Goal: Communication & Community: Answer question/provide support

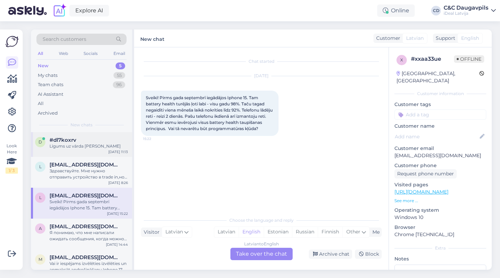
click at [74, 139] on span "#dl7koxrv" at bounding box center [62, 140] width 27 height 6
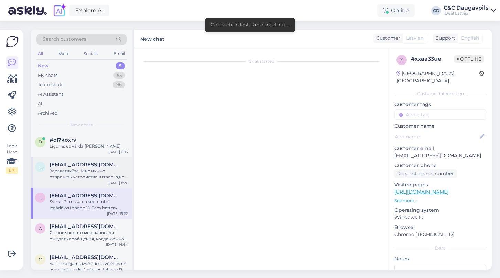
click at [71, 180] on div "Здравствуйте. Мне нужно отправить устройство в trade in,но у меня нет нет кода,…" at bounding box center [88, 174] width 78 height 12
click at [93, 187] on div "l [EMAIL_ADDRESS][DOMAIN_NAME] Здравствуйте. Мне нужно отправить устройство в t…" at bounding box center [81, 172] width 101 height 31
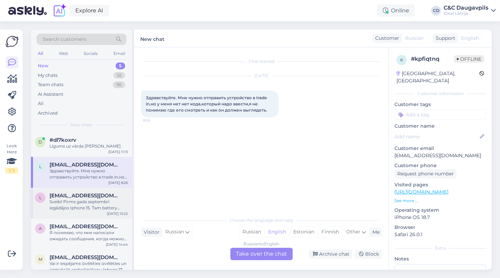
click at [85, 217] on div "l [EMAIL_ADDRESS][DOMAIN_NAME] Sveiki! Pirms gada septembrī iegādājos Iphone 15…" at bounding box center [81, 203] width 101 height 31
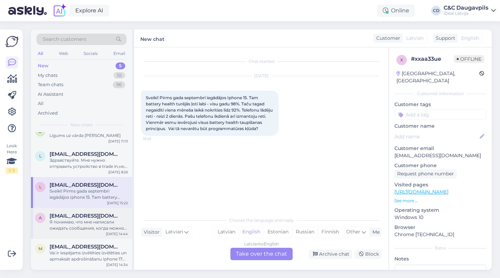
scroll to position [16, 0]
click at [85, 216] on span "[EMAIL_ADDRESS][DOMAIN_NAME]" at bounding box center [84, 216] width 71 height 6
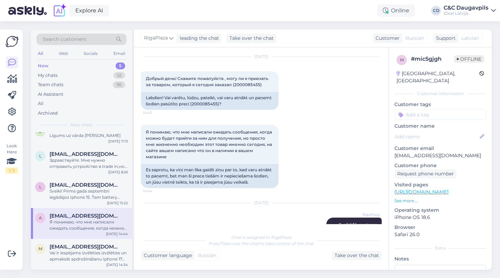
scroll to position [19, 0]
click at [67, 262] on div "Vai ir iespējams izvēlēties izvēlēties un apmaksāt apdrošināšanu Iphone 17 pie …" at bounding box center [88, 256] width 78 height 12
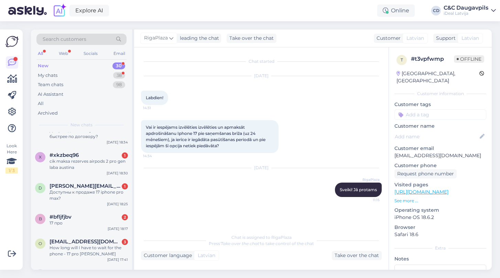
scroll to position [0, 0]
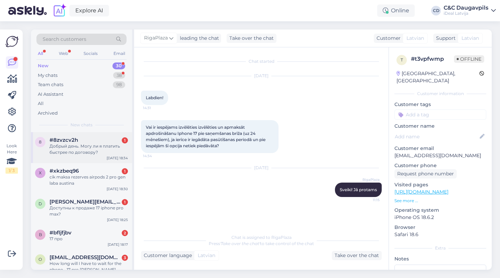
click at [96, 148] on div "Добрый день. Могу ли я платить быстрее по договору?" at bounding box center [88, 149] width 78 height 12
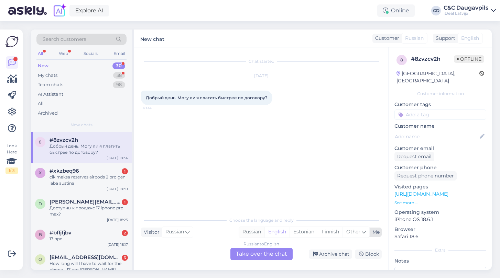
click at [252, 231] on div "Russian" at bounding box center [251, 232] width 25 height 10
click at [262, 259] on div "Russian to Russian Take over the chat" at bounding box center [261, 254] width 62 height 12
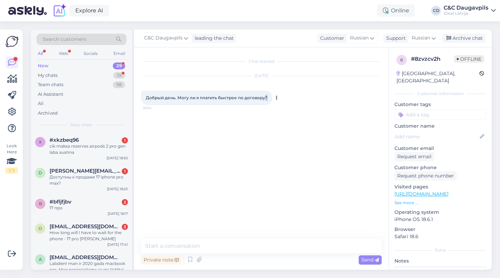
click at [265, 98] on span "Добрый день. Могу ли я платить быстрее по договору?" at bounding box center [207, 97] width 122 height 5
click at [268, 98] on div "Добрый день. Могу ли я платить быстрее по договору? 18:34" at bounding box center [206, 98] width 131 height 14
drag, startPoint x: 268, startPoint y: 98, endPoint x: 142, endPoint y: 98, distance: 125.8
click at [142, 98] on div "Добрый день. Могу ли я платить быстрее по договору? 18:34" at bounding box center [206, 98] width 131 height 14
copy span "Добрый день. Могу ли я платить быстрее по договору?"
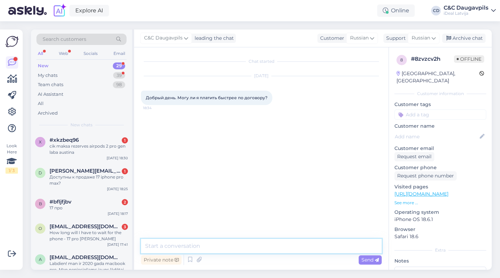
click at [217, 249] on textarea at bounding box center [261, 246] width 241 height 14
paste textarea "Добрый день! Да, конечно, вы можете осуществлять платежи быстрее установленного…"
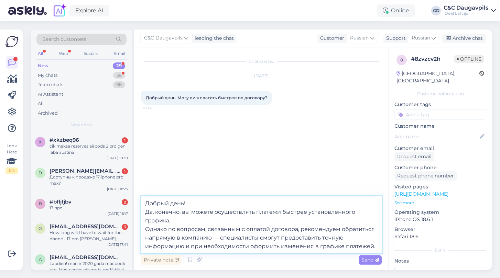
click at [145, 229] on textarea "Добрый день! Да, конечно, вы можете осуществлять платежи быстрее установленного…" at bounding box center [261, 225] width 241 height 57
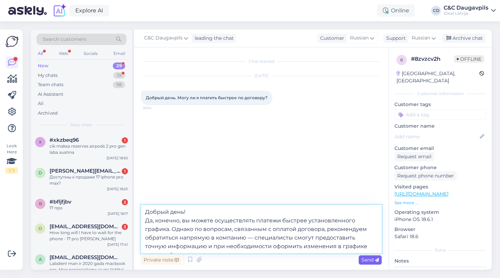
type textarea "Добрый день! Да, конечно, вы можете осуществлять платежи быстрее установленного…"
click at [370, 260] on span "Send" at bounding box center [370, 260] width 18 height 6
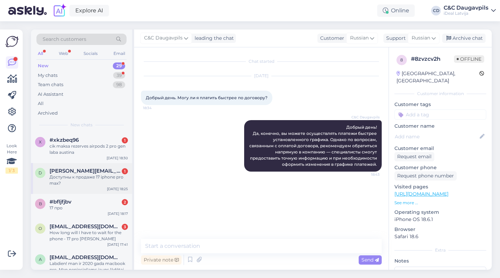
click at [90, 174] on div "Доступны к продаже 17 iphone pro max?" at bounding box center [88, 180] width 78 height 12
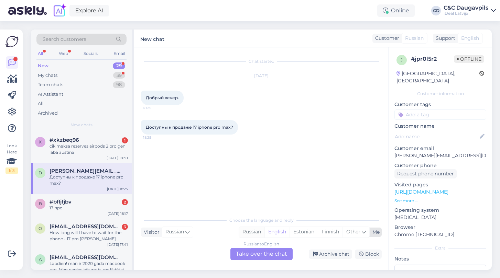
click at [246, 231] on div "Russian" at bounding box center [251, 232] width 25 height 10
click at [259, 258] on div "Russian to Russian Take over the chat" at bounding box center [261, 254] width 62 height 12
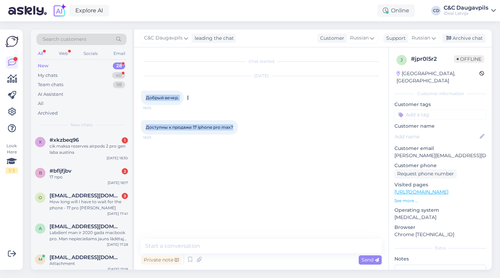
drag, startPoint x: 236, startPoint y: 126, endPoint x: 145, endPoint y: 92, distance: 97.4
click at [145, 92] on div "Chat started [DATE] Добрый вечер. 18:25 Доступны к продаже 17 iphone pro max? 1…" at bounding box center [264, 143] width 247 height 179
copy div "Добрый вечер. 18:25 Доступны к продаже 17 iphone pro max?"
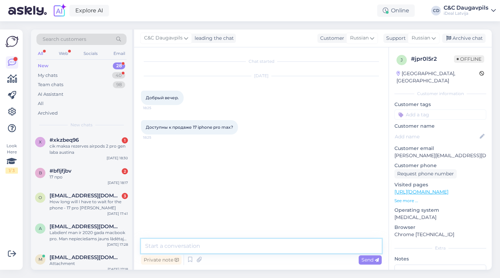
click at [243, 243] on textarea at bounding box center [261, 246] width 241 height 14
paste textarea "Добрый вечер! К сожалению, 17 iPhone Pro Max сейчас недоступны к продаже."
type textarea "Добрый вечер! К сожалению, 17 iPhone Pro Max сейчас недоступны к продаже."
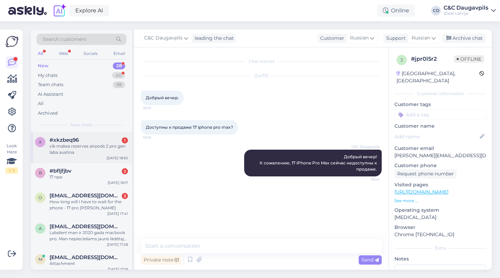
click at [89, 161] on div "x #xkzbeq96 1 cik maksa rezerves airpods 2 pro gen laba austina [DATE] 18:30" at bounding box center [81, 147] width 101 height 31
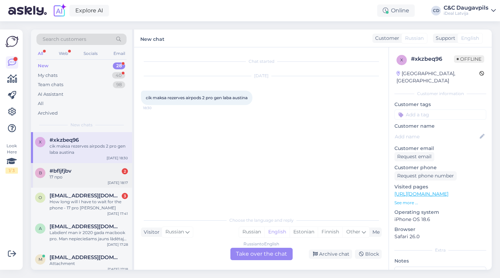
click at [85, 172] on div "#bfljfjbv 2" at bounding box center [88, 171] width 78 height 6
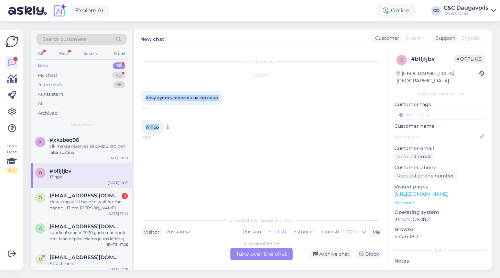
drag, startPoint x: 146, startPoint y: 96, endPoint x: 161, endPoint y: 129, distance: 36.2
click at [161, 130] on div "Chat started [DATE] Хочу купить телефон на юр лицо 18:17 17 про 18:17" at bounding box center [264, 130] width 247 height 153
copy div "Хочу купить телефон на юр лицо 18:17 17 про"
click at [250, 231] on div "Russian" at bounding box center [251, 232] width 25 height 10
click at [254, 257] on div "Russian to Russian Take over the chat" at bounding box center [261, 254] width 62 height 12
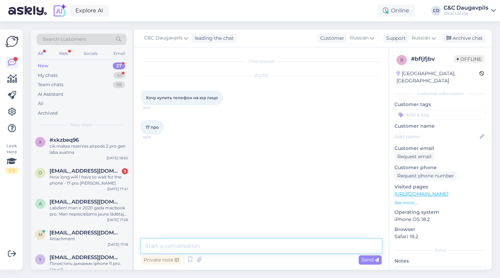
click at [199, 250] on textarea at bounding box center [261, 246] width 241 height 14
paste textarea "Здравствуйте! Да, вы можете приобрести iPhone 17 Pro на юридическое лицо. На да…"
type textarea "Здравствуйте! Да, вы можете приобрести iPhone 17 Pro на юридическое лицо. На да…"
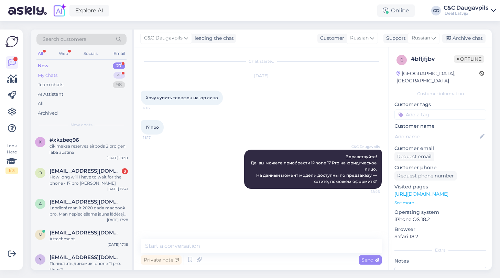
click at [50, 76] on div "My chats" at bounding box center [48, 75] width 20 height 7
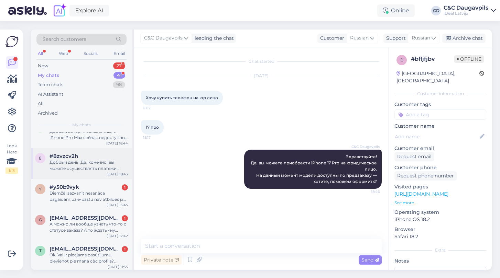
scroll to position [48, 0]
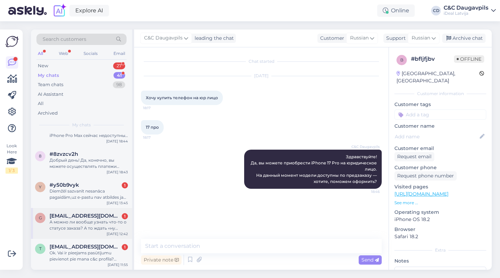
click at [79, 232] on div "g [EMAIL_ADDRESS][DOMAIN_NAME] 1 А можно ли вообще узнать что-то о статусе зака…" at bounding box center [81, 223] width 101 height 31
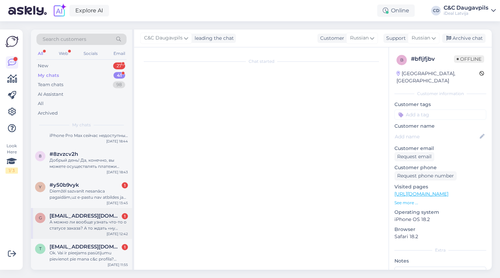
scroll to position [15, 0]
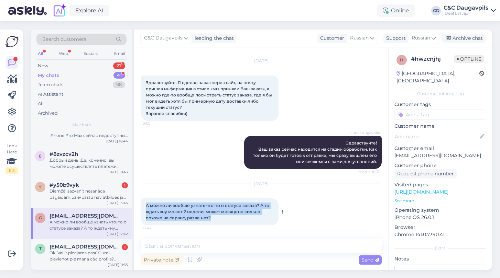
drag, startPoint x: 213, startPoint y: 218, endPoint x: 143, endPoint y: 204, distance: 71.9
click at [143, 204] on div "А можно ли вообще узнать что-то о статусе заказа? А то ждать «ну может 2 недели…" at bounding box center [209, 212] width 137 height 27
copy span "А можно ли вообще узнать что-то о статусе заказа? А то ждать «ну может 2 недели…"
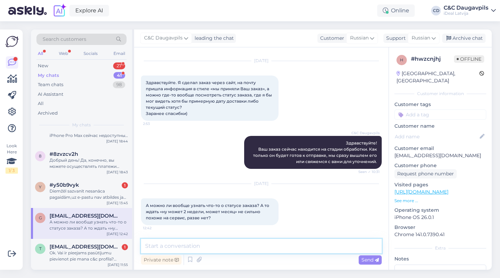
click at [236, 244] on textarea at bounding box center [261, 246] width 241 height 14
paste textarea "Понимаем ваше беспокойство — ожидание действительно может быть неприятным. К со…"
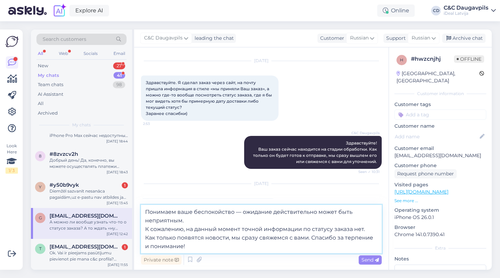
click at [147, 229] on textarea "Понимаем ваше беспокойство — ожидание действительно может быть неприятным. К со…" at bounding box center [261, 229] width 241 height 48
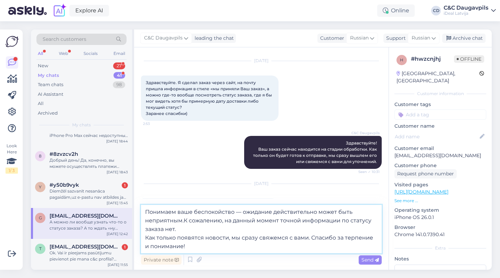
click at [145, 238] on textarea "Понимаем ваше беспокойство — ожидание действительно может быть неприятным.К сож…" at bounding box center [261, 229] width 241 height 48
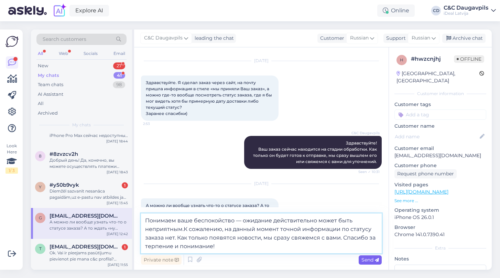
type textarea "Понимаем ваше беспокойство — ожидание действительно может быть неприятным.К сож…"
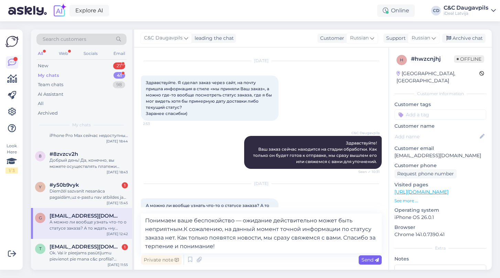
click at [369, 260] on span "Send" at bounding box center [370, 260] width 18 height 6
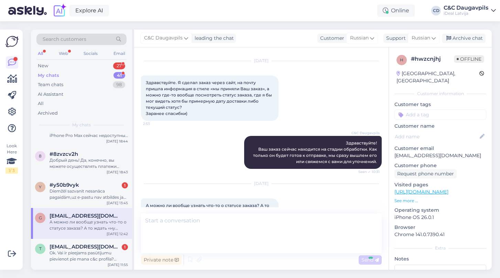
scroll to position [69, 0]
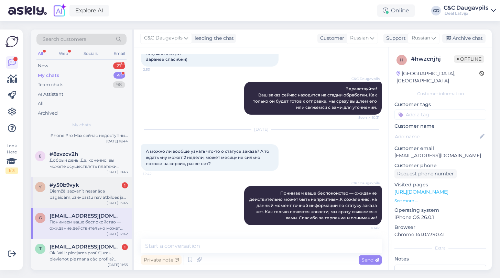
click at [87, 195] on div "Diemžēl sazvanīt nesanāca pagaidām,uz e-pastu nav atbildes jau kādas 3 dienas((" at bounding box center [88, 194] width 78 height 12
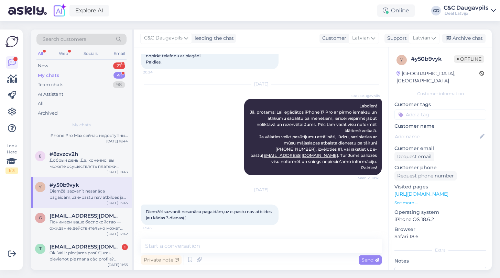
scroll to position [336, 0]
drag, startPoint x: 209, startPoint y: 220, endPoint x: 143, endPoint y: 210, distance: 66.3
click at [143, 210] on div "Diemžēl sazvanīt nesanāca pagaidām,uz e-pastu nav atbildes jau kādas 3 dienas((…" at bounding box center [209, 215] width 137 height 21
copy span "Diemžēl sazvanīt nesanāca pagaidām,uz e-pastu nav atbildes jau kādas 3 dienas(("
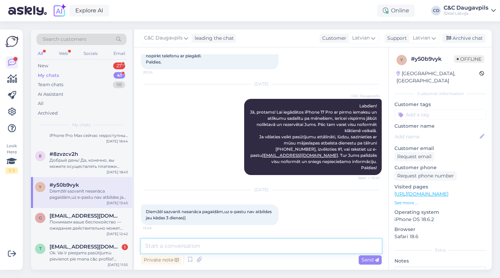
click at [205, 244] on textarea at bounding box center [261, 246] width 241 height 14
paste textarea "Saprotam, ka situācija var radīt neērtības. Ja pagaidām neizdodas sazvanīt un a…"
type textarea "Saprotam, ka situācija var radīt neērtības. Ja pagaidām neizdodas sazvanīt un a…"
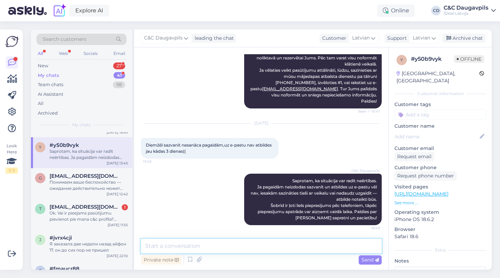
scroll to position [91, 0]
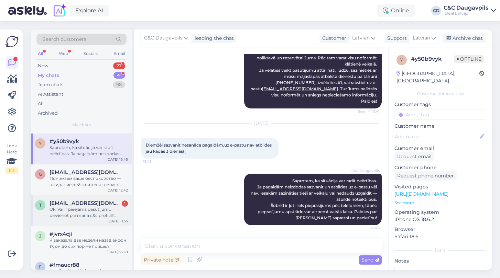
click at [89, 210] on div "Ok. Vai ir pieejams pasūtījumu pievienot pie mana c&c profila? Pasūtījumu nevei…" at bounding box center [88, 213] width 78 height 12
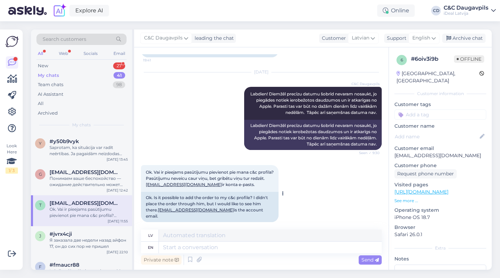
drag, startPoint x: 145, startPoint y: 196, endPoint x: 274, endPoint y: 210, distance: 129.7
click at [274, 210] on div "Ok. Is it possible to add the order to my c&c profile? I didn't place the order…" at bounding box center [209, 207] width 137 height 30
copy div "Ok. Is it possible to add the order to my c&c profile? I didn't place the order…"
click at [184, 246] on textarea at bounding box center [270, 248] width 223 height 12
paste textarea "Par šādiem jautājumiem, lūdzu, sazinieties ar Interneta veikala tehnisko atbals…"
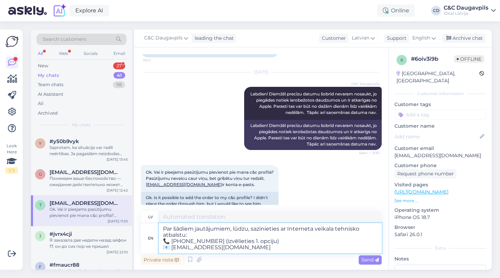
type textarea "Par šādiem jautājumiem, lūdzu, sazinieties ar Interneta veikala tehnisko atbals…"
type textarea "Par šādiem jautājumiem, lūdzu, izskatās ar Interneta veikala tehnisko atbalstu:…"
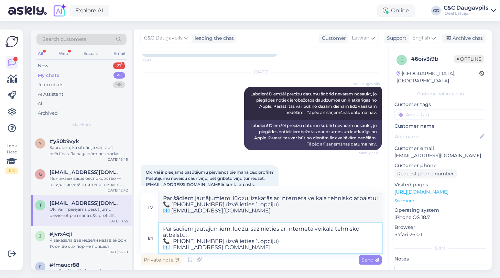
type textarea "Par šādiem jautājumiem, lūdzu, sazinieties ar Interneta veikala tehnisko atbals…"
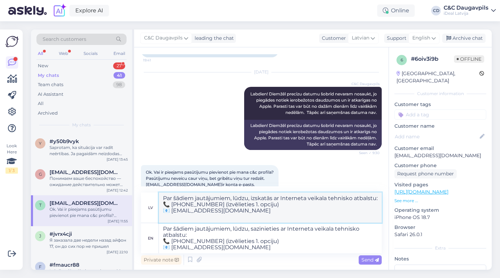
click at [220, 216] on textarea "Par šādiem jautājumiem, lūdzu, izskatās ar Interneta veikala tehnisko atbalstu:…" at bounding box center [270, 208] width 223 height 30
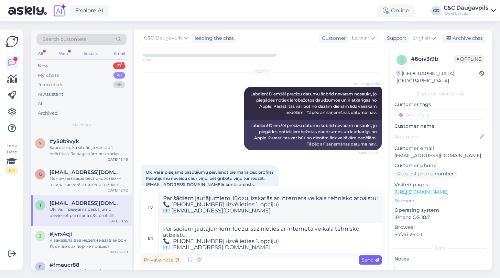
click at [374, 261] on span "Send" at bounding box center [370, 260] width 18 height 6
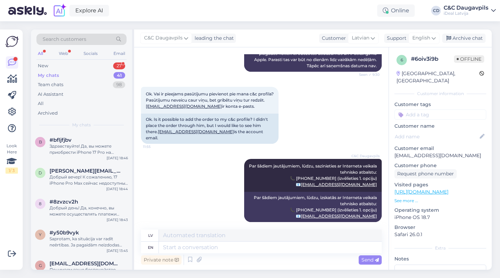
scroll to position [0, 0]
click at [46, 65] on div "New" at bounding box center [43, 66] width 10 height 7
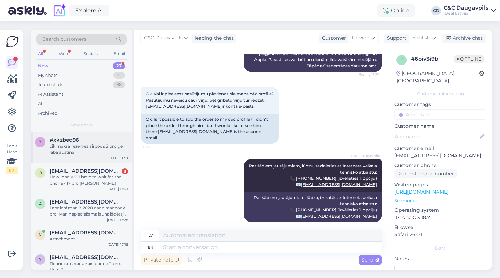
click at [85, 154] on div "cik maksa rezerves airpods 2 pro gen laba austina" at bounding box center [88, 149] width 78 height 12
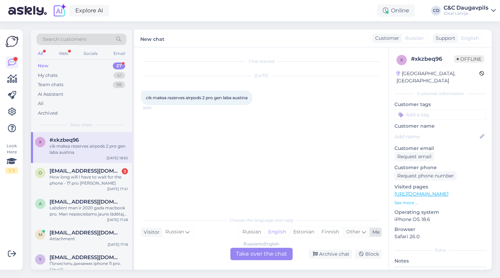
click at [365, 233] on icon at bounding box center [364, 233] width 4 height 8
type input "д"
type input "la"
click at [303, 218] on link "Latvian" at bounding box center [310, 214] width 76 height 11
click at [264, 251] on div "Russian to Latvian Take over the chat" at bounding box center [261, 254] width 62 height 12
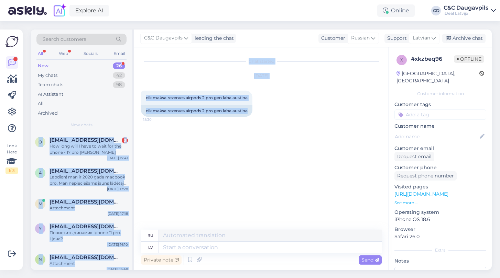
drag, startPoint x: 250, startPoint y: 111, endPoint x: 133, endPoint y: 108, distance: 116.6
click at [133, 108] on div "Search customers All Web Socials Email New 26 My chats 42 Team chats 98 AI Assi…" at bounding box center [261, 150] width 461 height 241
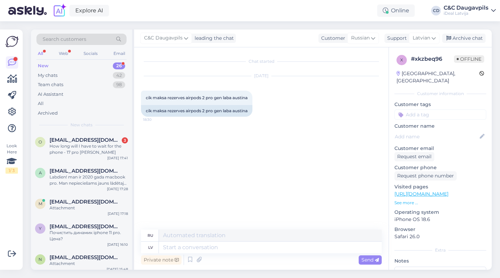
click at [220, 129] on div "Chat started [DATE] cik maksa rezerves airpods 2 pro gen laba austina 18:30 cik…" at bounding box center [264, 138] width 247 height 169
drag, startPoint x: 251, startPoint y: 109, endPoint x: 145, endPoint y: 112, distance: 105.6
click at [146, 112] on div "cik maksa rezerves airpods 2 pro gen laba austina" at bounding box center [196, 111] width 111 height 12
copy div "cik maksa rezerves airpods 2 pro gen laba austina"
click at [248, 247] on textarea at bounding box center [270, 248] width 223 height 12
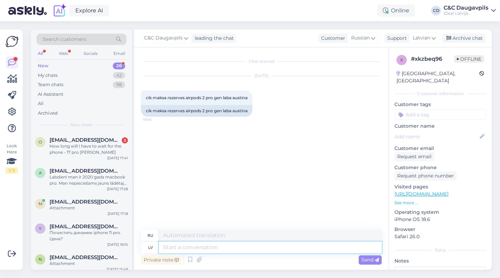
paste textarea "ezerves AirPods Pro (2. paaudze) labās austiņas cena ir 121 €."
type textarea "ezerves AirPods Pro (2. paaudze) labās austiņas cena ir 121 €."
type textarea "Цена правого наушника ezerve AirPods Pro (2-го поколения) составляет 121 евро."
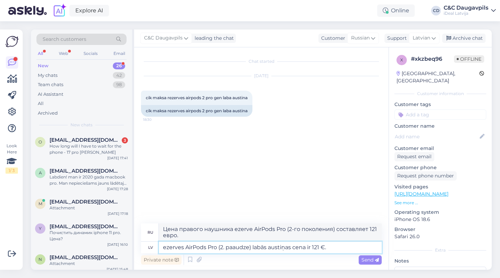
click at [164, 247] on textarea "ezerves AirPods Pro (2. paaudze) labās austiņas cena ir 121 €." at bounding box center [270, 248] width 223 height 12
type textarea "Rezerves AirPods Pro (2. paaudze) labās austiņas cena ir 121 €."
type textarea "Стоимость сменного правого наушника AirPods Pro (2-го поколения) составляет 121…"
type textarea "Rezerves AirPods Pro (2. paaudze) labās austiņas cena ir 121 €."
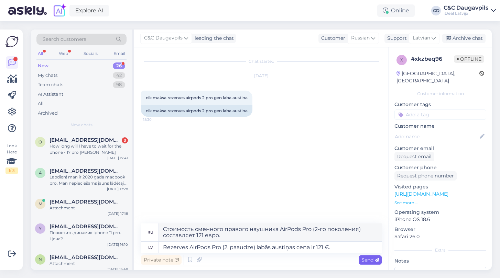
click at [375, 261] on icon at bounding box center [377, 260] width 4 height 4
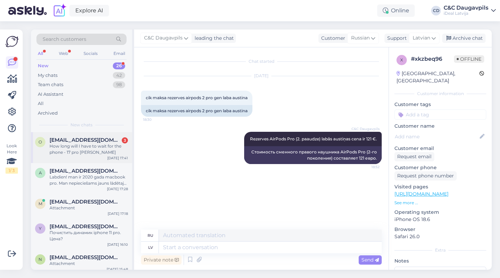
click at [76, 151] on div "How long will I have to wait for the phone - 17 pro [PERSON_NAME]" at bounding box center [88, 149] width 78 height 12
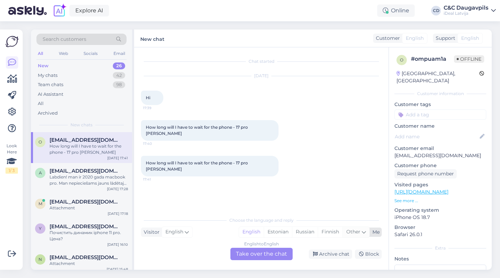
click at [364, 233] on icon at bounding box center [364, 233] width 4 height 8
type input "la"
click at [302, 212] on link "Latvian" at bounding box center [310, 214] width 76 height 11
click at [261, 256] on div "English to Latvian Take over the chat" at bounding box center [261, 254] width 62 height 12
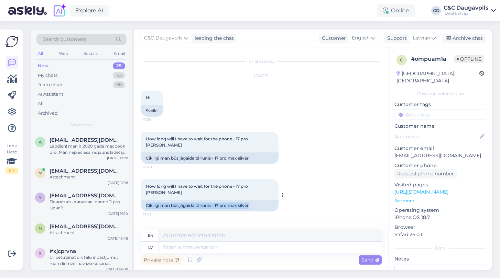
drag, startPoint x: 256, startPoint y: 193, endPoint x: 142, endPoint y: 193, distance: 114.5
click at [142, 200] on div "Cik ilgi man būs jāgaida tālrunis - 17 pro max silver" at bounding box center [209, 206] width 137 height 12
copy div "Cik ilgi man būs jāgaida tālrunis - 17 pro max silver"
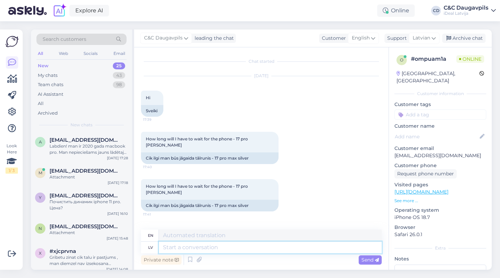
click at [252, 250] on textarea at bounding box center [270, 248] width 223 height 12
type textarea "Д"
type textarea "Labdien."
type textarea "Hello."
paste textarea "Pašlaik iPhone 17 Pro Max Silver nav noliktavā, pieejams tikai pēc priekšpasūtī…"
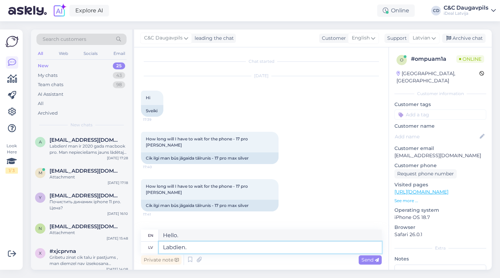
type textarea "Labdien. Pašlaik iPhone 17 Pro Max Silver nav noliktavā, pieejams tikai pēc pri…"
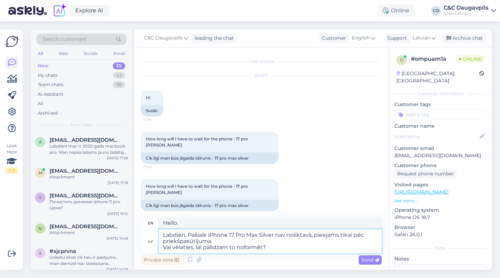
type textarea "Hello. Currently the iPhone 17 Pro Max Silver is out of stock, available only b…"
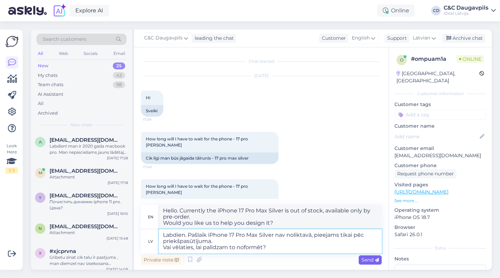
type textarea "Labdien. Pašlaik iPhone 17 Pro Max Silver nav noliktavā, pieejams tikai pēc pri…"
click at [368, 260] on span "Send" at bounding box center [370, 260] width 18 height 6
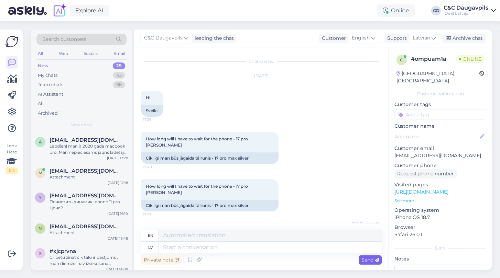
scroll to position [49, 0]
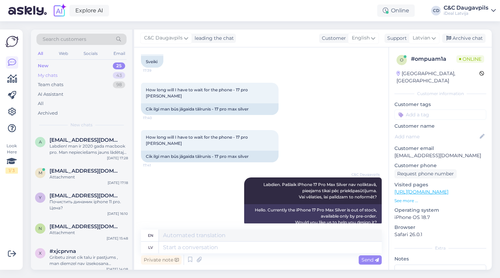
click at [51, 73] on div "My chats" at bounding box center [48, 75] width 20 height 7
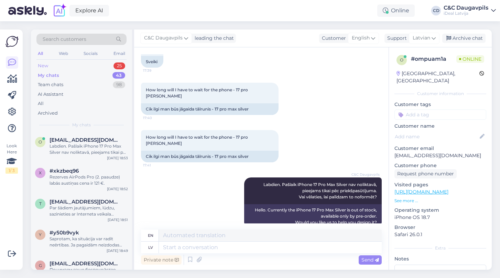
click at [42, 65] on div "New" at bounding box center [43, 66] width 10 height 7
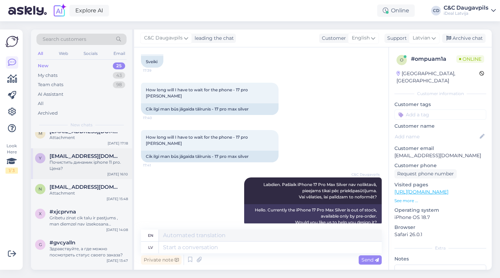
scroll to position [43, 0]
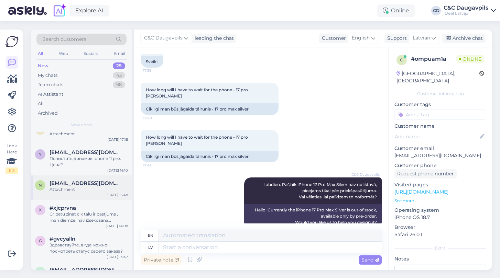
click at [97, 191] on div "Attachment" at bounding box center [88, 190] width 78 height 6
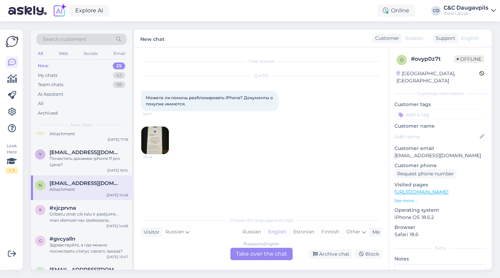
click at [152, 148] on img at bounding box center [154, 140] width 27 height 27
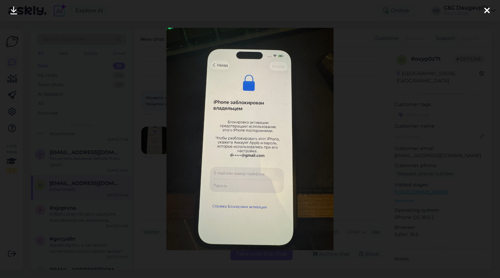
click at [487, 11] on icon at bounding box center [486, 11] width 5 height 9
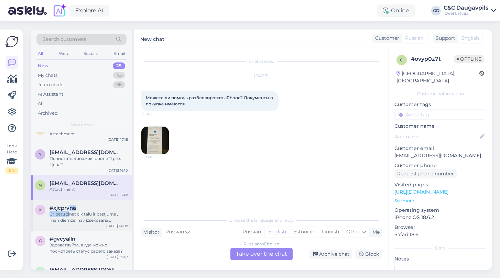
click at [70, 210] on div "#xjcprvna Gribetu zinat cik talu ir pastjums , man diemzel nav izsekosana pasau…" at bounding box center [88, 214] width 78 height 19
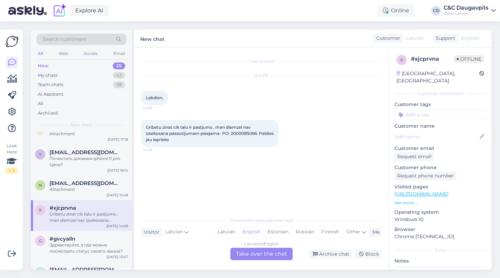
click at [197, 150] on div "Gribetu zinat cik talu ir pastjums , man diemzel nav izsekosana pasautijumam pi…" at bounding box center [261, 134] width 241 height 42
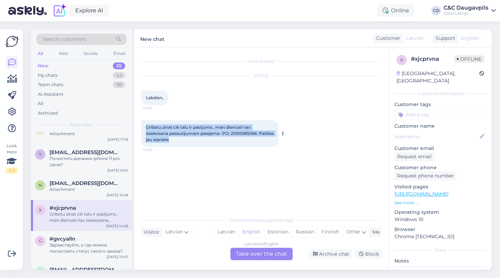
drag, startPoint x: 146, startPoint y: 127, endPoint x: 219, endPoint y: 138, distance: 73.4
click at [219, 138] on div "Gribetu zinat cik talu ir pastjums , man diemzel nav izsekosana pasautijumam pi…" at bounding box center [209, 133] width 137 height 27
copy span "Gribetu zinat cik talu ir pastjums , man diemzel nav izsekosana pasautijumam pi…"
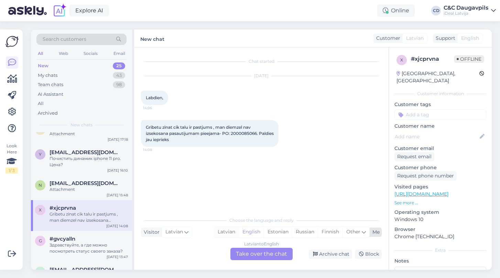
click at [224, 232] on div "Latvian" at bounding box center [226, 232] width 24 height 10
click at [267, 258] on div "Latvian to Latvian Take over the chat" at bounding box center [261, 254] width 62 height 12
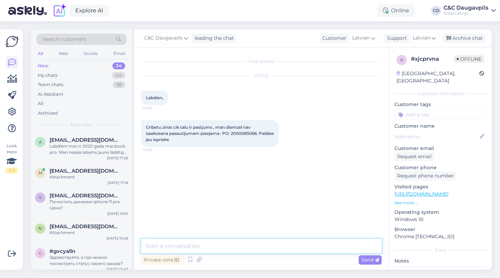
click at [262, 247] on textarea at bounding box center [261, 246] width 241 height 14
type textarea "Д"
paste textarea "Jūsu pasūtījums tiek apstrādāts, viss ir kārtībā. Tiklīdz būs jauna informācija…"
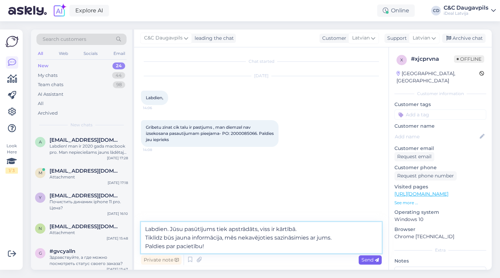
type textarea "Labdien. Jūsu pasūtījums tiek apstrādāts, viss ir kārtībā. Tiklīdz būs jauna in…"
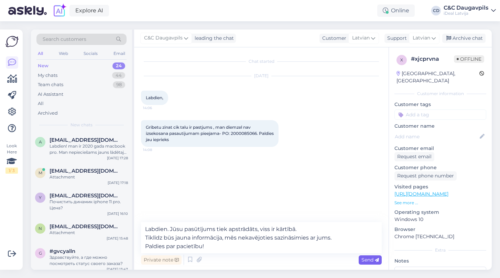
click at [362, 260] on span "Send" at bounding box center [370, 260] width 18 height 6
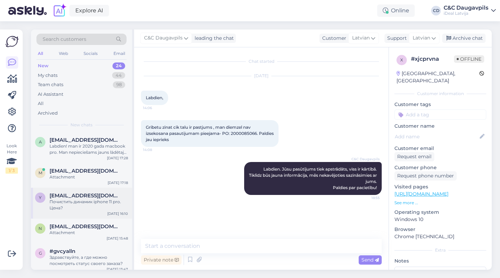
click at [80, 207] on div "Почистить динамик iphone 11 pro. Цена?" at bounding box center [88, 205] width 78 height 12
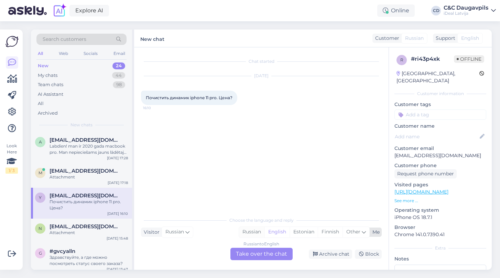
click at [247, 231] on div "Russian" at bounding box center [251, 232] width 25 height 10
click at [247, 254] on div "Russian to Russian Take over the chat" at bounding box center [261, 254] width 62 height 12
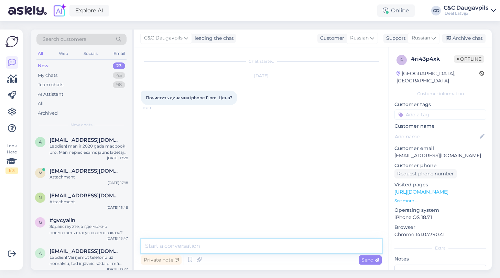
click at [224, 243] on textarea at bounding box center [261, 246] width 241 height 14
type textarea "L"
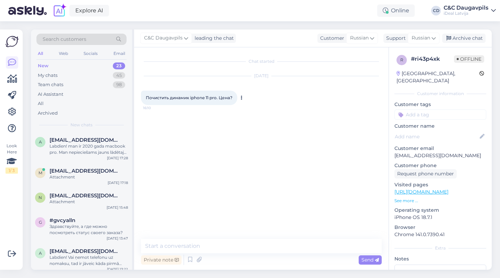
drag, startPoint x: 234, startPoint y: 96, endPoint x: 144, endPoint y: 94, distance: 90.4
click at [144, 94] on div "Почистить динамик iphone 11 pro. Цена? 16:10" at bounding box center [189, 98] width 96 height 14
copy span "Почистить динамик iphone 11 pro. Цена?"
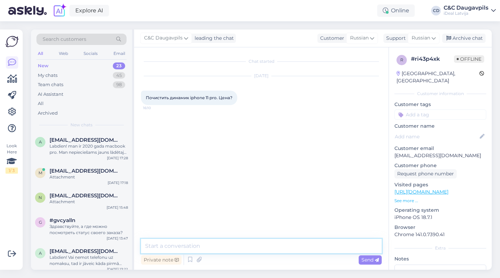
click at [256, 247] on textarea at bounding box center [261, 246] width 241 height 14
paste textarea "Цена на чистку динамика iPhone 11 Pro — 9 евро, если не требуется разборка теле…"
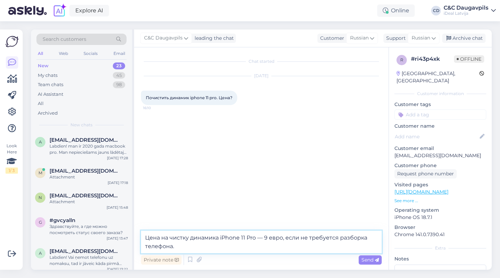
click at [145, 236] on textarea "Цена на чистку динамика iPhone 11 Pro — 9 евро, если не требуется разборка теле…" at bounding box center [261, 242] width 241 height 23
type textarea "Добрый день. Цена на чистку динамика iPhone 11 Pro — 9 евро, если не требуется …"
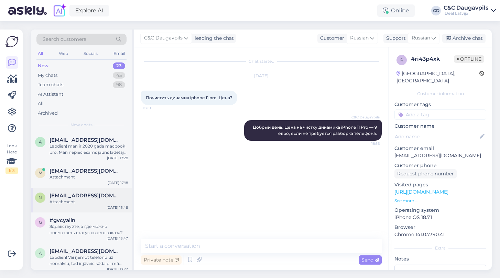
click at [85, 204] on div "Attachment" at bounding box center [88, 202] width 78 height 6
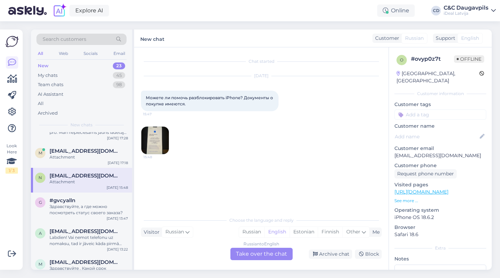
scroll to position [22, 0]
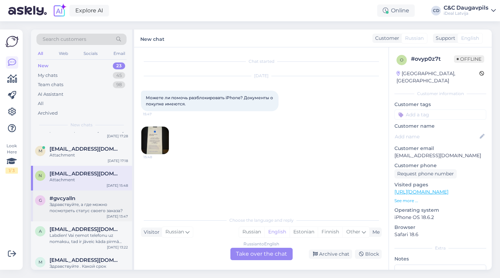
click at [89, 204] on div "Здравствуйте, а где можно посмотреть статус своего заказа?" at bounding box center [88, 208] width 78 height 12
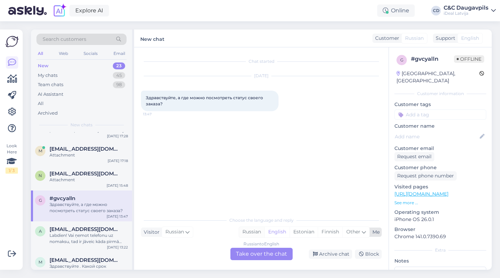
click at [249, 233] on div "Russian" at bounding box center [251, 232] width 25 height 10
click at [87, 234] on div "Labdien! Vai ņemot telefonu uz nomaksu, tad ir jāveic kāda pirmā iemaksa? Ja jā…" at bounding box center [88, 239] width 78 height 12
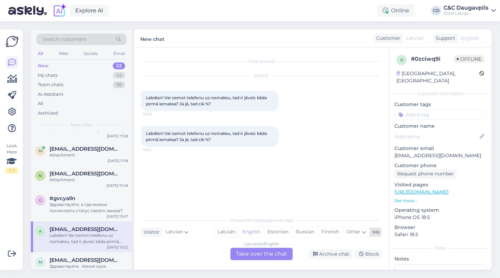
click at [228, 230] on div "Latvian" at bounding box center [226, 232] width 24 height 10
click at [255, 259] on div "Latvian to Latvian Take over the chat" at bounding box center [261, 254] width 62 height 12
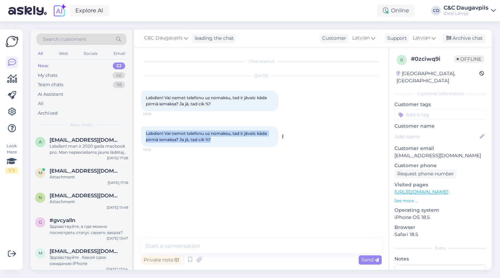
drag, startPoint x: 223, startPoint y: 139, endPoint x: 144, endPoint y: 132, distance: 79.4
click at [144, 132] on div "Labdien! Vai ņemot telefonu uz nomaksu, tad ir jāveic kāda pirmā iemaksa? Ja jā…" at bounding box center [209, 136] width 137 height 21
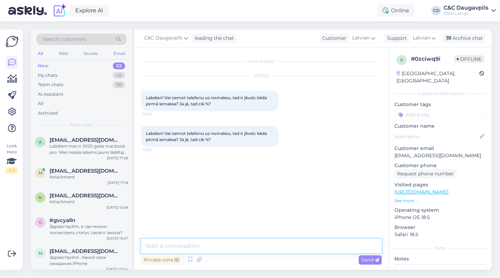
click at [233, 250] on textarea at bounding box center [261, 246] width 241 height 14
paste textarea "Labdien! Ja telefona summa nepārsniedz 1400 eiro, pirmā iemaksa nav jāveic. Ja …"
type textarea "Labdien! Ja telefona summa nepārsniedz 1400 eiro, pirmā iemaksa nav jāveic. Ja …"
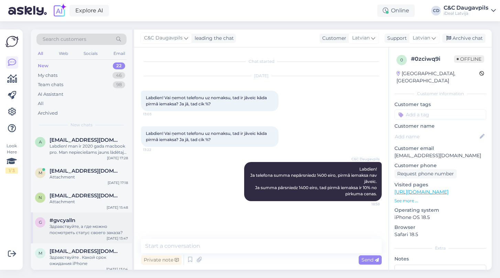
click at [75, 226] on div "Здравствуйте, а где можно посмотреть статус своего заказа?" at bounding box center [88, 230] width 78 height 12
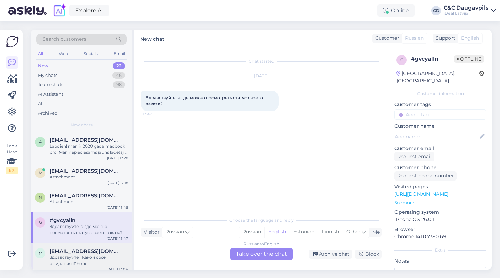
click at [68, 251] on span "[EMAIL_ADDRESS][DOMAIN_NAME]" at bounding box center [84, 252] width 71 height 6
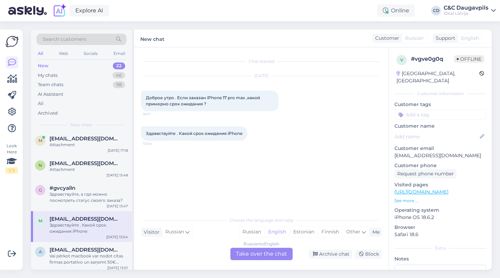
scroll to position [36, 0]
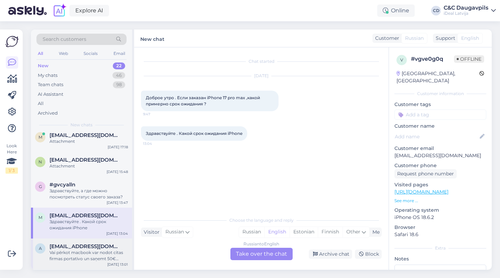
click at [69, 251] on div "Vai pērkot macbook var nodot citas firmas portatīvo un saņemt 50€ bonusu? Bildē…" at bounding box center [88, 256] width 78 height 12
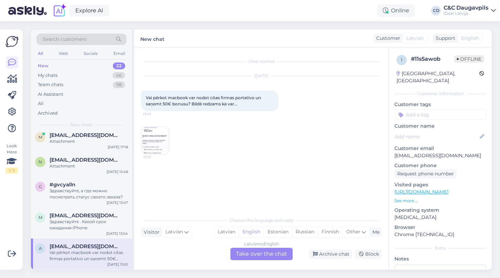
click at [154, 142] on img at bounding box center [154, 140] width 27 height 27
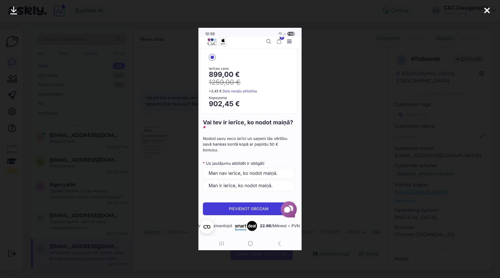
click at [342, 139] on div at bounding box center [250, 139] width 500 height 278
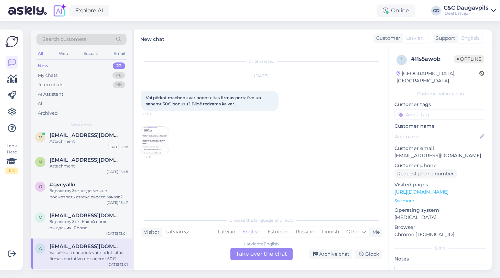
click at [158, 138] on img at bounding box center [154, 140] width 27 height 27
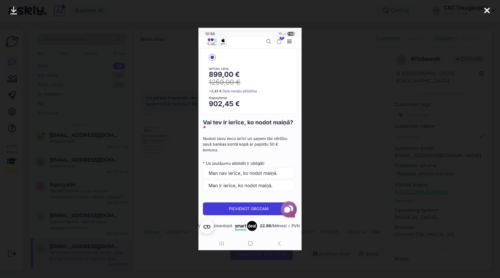
click at [486, 10] on icon at bounding box center [486, 11] width 5 height 9
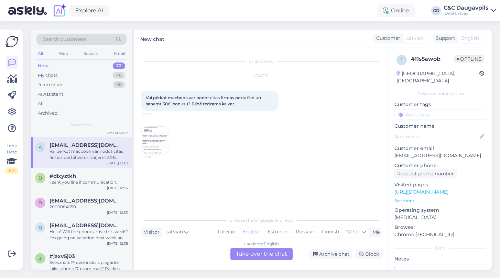
scroll to position [142, 0]
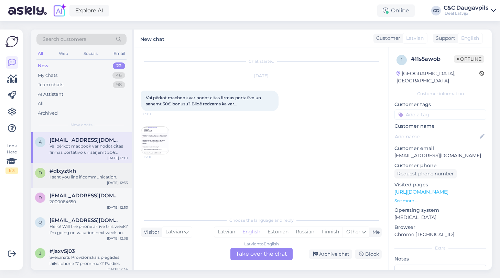
click at [75, 183] on div "d #dlxyztkh I sent you line if communication. [DATE] 12:53" at bounding box center [81, 175] width 101 height 25
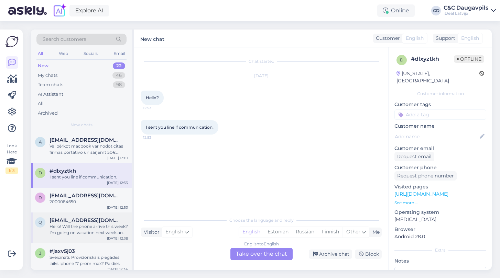
click at [68, 231] on div "Hello! Will the phone arrive this week? I'm going on vacation next week and I'm…" at bounding box center [88, 230] width 78 height 12
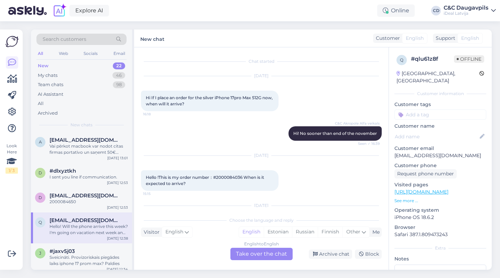
scroll to position [173, 0]
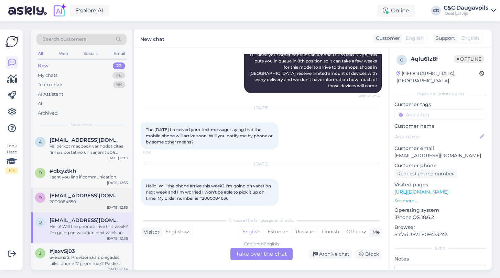
click at [76, 204] on div "d [EMAIL_ADDRESS][DOMAIN_NAME] 2000084650 [DATE] 12:53" at bounding box center [81, 200] width 101 height 25
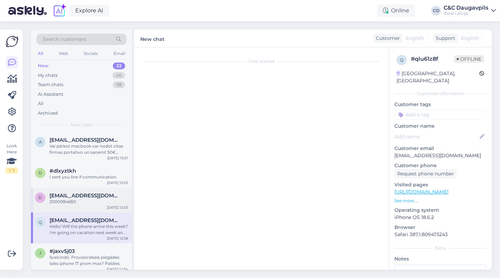
scroll to position [0, 0]
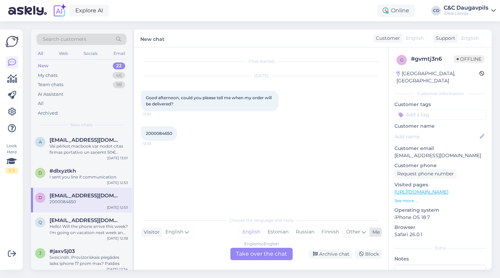
click at [359, 232] on span "Other" at bounding box center [353, 232] width 14 height 6
type input "д"
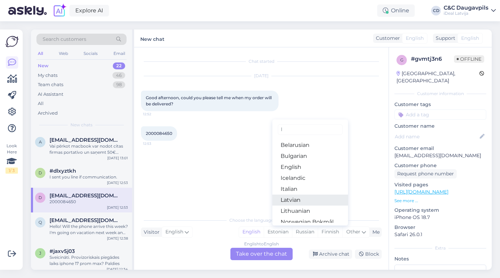
type input "l"
click at [299, 197] on link "Latvian" at bounding box center [310, 200] width 76 height 11
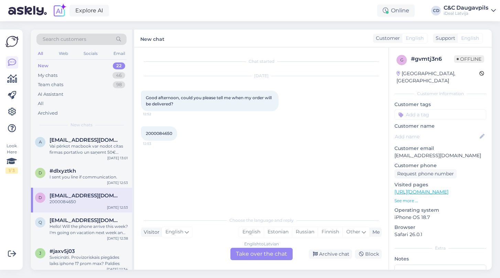
click at [254, 256] on div "English to Latvian Take over the chat" at bounding box center [261, 254] width 62 height 12
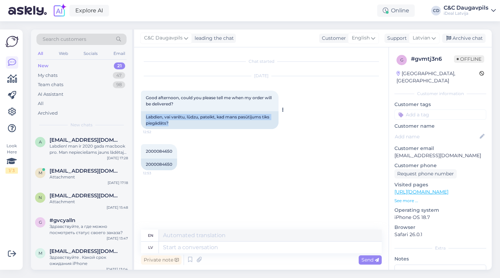
drag, startPoint x: 171, startPoint y: 124, endPoint x: 142, endPoint y: 116, distance: 30.1
click at [142, 116] on div "Labdien, vai varētu, lūdzu, pateikt, kad mans pasūtījums tiks piegādāts?" at bounding box center [209, 120] width 137 height 18
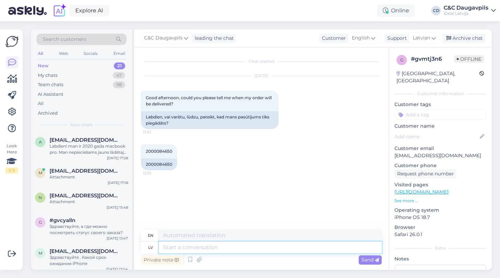
click at [214, 246] on textarea at bounding box center [270, 248] width 223 height 12
paste textarea "Labdien! Pašlaik precīzas piegādes informācijas nav, bet tiklīdz būs jauni dati…"
type textarea "Labdien! Pašlaik precīzas piegādes informācijas nav, bet tiklīdz būs jauni dati…"
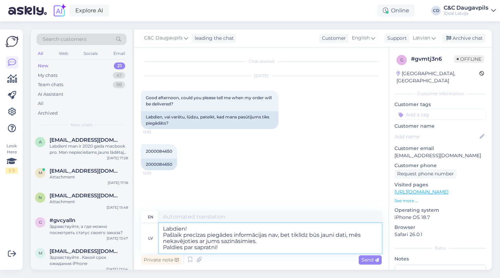
type textarea "Hello! There is currently no exact delivery information, but as soon as there i…"
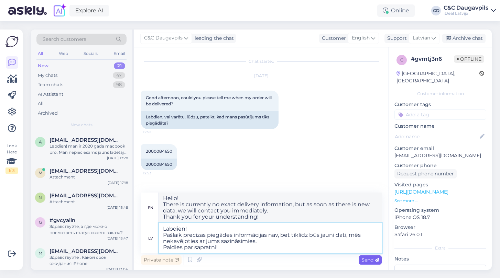
type textarea "Labdien! Pašlaik precīzas piegādes informācijas nav, bet tiklīdz būs jauni dati…"
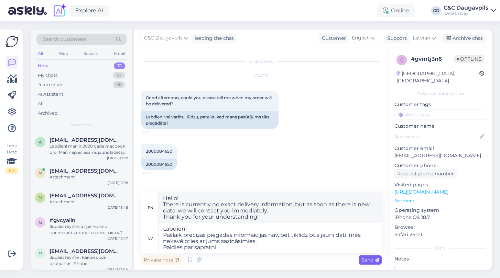
click at [367, 262] on span "Send" at bounding box center [370, 260] width 18 height 6
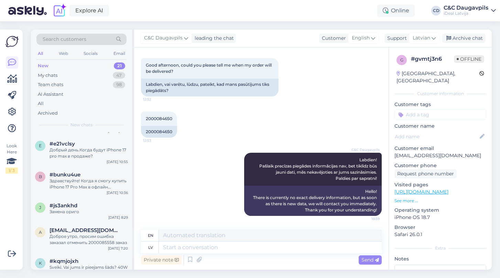
scroll to position [341, 0]
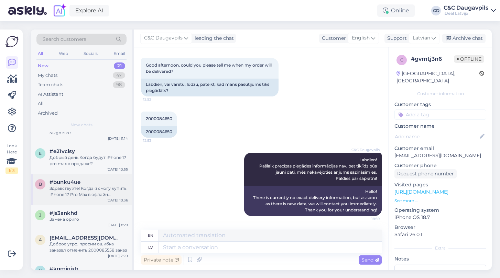
click at [86, 197] on div "b #bunku4ue Здравствуйте! Когда я смогу купить iPhone 17 Pro Max в офлайн магаз…" at bounding box center [81, 190] width 101 height 31
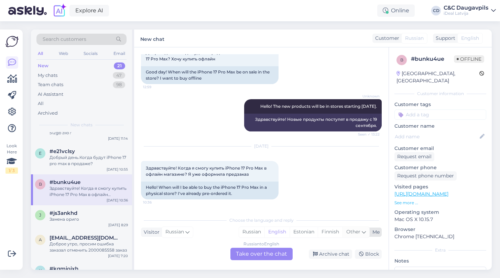
click at [364, 233] on icon at bounding box center [364, 233] width 4 height 8
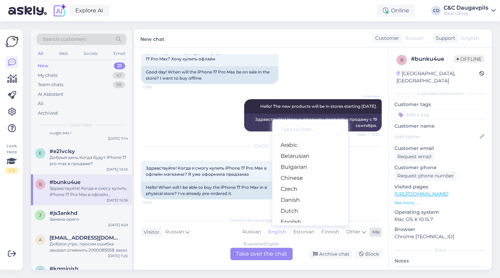
type input "д"
type input "l"
click at [301, 201] on link "Latvian" at bounding box center [310, 200] width 76 height 11
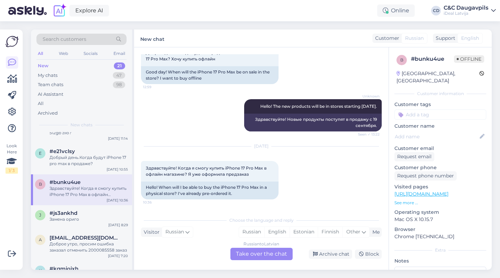
click at [258, 255] on div "Russian to Latvian Take over the chat" at bounding box center [261, 254] width 62 height 12
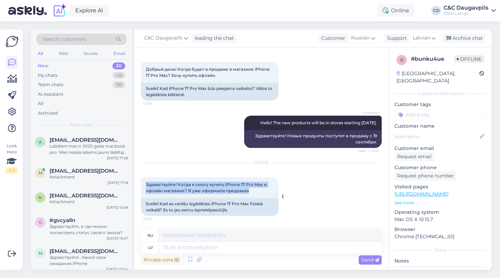
drag, startPoint x: 254, startPoint y: 191, endPoint x: 144, endPoint y: 183, distance: 110.0
click at [144, 183] on div "Здравствуйте! Когда я смогу купить iPhone 17 Pro Max в офлайн магазине? Я уже о…" at bounding box center [209, 188] width 137 height 21
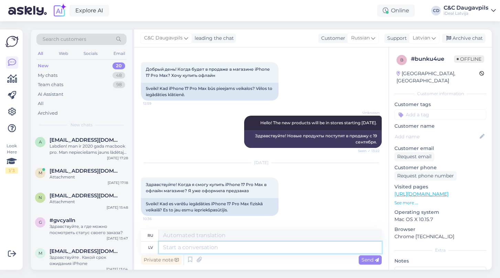
click at [220, 248] on textarea at bounding box center [270, 248] width 223 height 12
paste textarea "Здравствуйте! Если с вами уже связались и сообщили, что ваш iPhone 17 Pro Max в…"
type textarea "Здравствуйте! Если с вами уже связались и сообщили, что ваш iPhone 17 Pro Max в…"
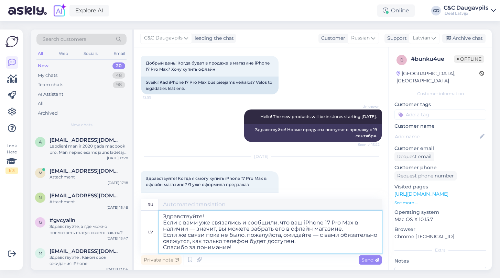
type textarea "Здравствуйте! Если с вами уже связались и сообщили, что ваш iPhone 17 Pro Max д…"
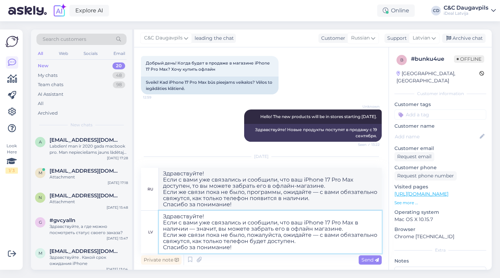
drag, startPoint x: 240, startPoint y: 249, endPoint x: 150, endPoint y: 213, distance: 97.7
click at [150, 213] on div "lv Здравствуйте! Если с вами уже связались и сообщили, что ваш iPhone 17 Pro Ma…" at bounding box center [261, 232] width 241 height 43
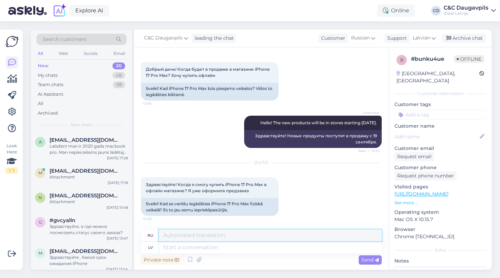
click at [222, 235] on textarea at bounding box center [270, 236] width 223 height 12
paste textarea "Здравствуйте! Если с вами уже связались и сообщили, что ваш iPhone 17 Pro Max в…"
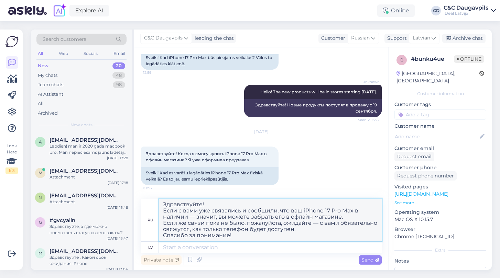
scroll to position [66, 0]
type textarea "Здравствуйте! Если с вами уже связались и сообщили, что ваш iPhone 17 Pro Max в…"
click at [373, 262] on span "Send" at bounding box center [370, 260] width 18 height 6
click at [287, 246] on textarea at bounding box center [270, 248] width 223 height 12
type textarea "-"
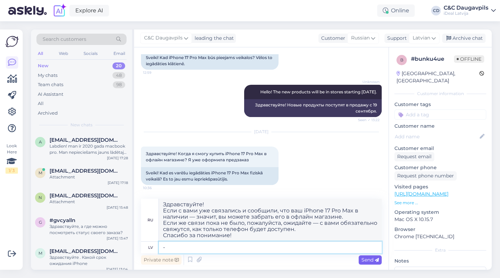
type textarea "-"
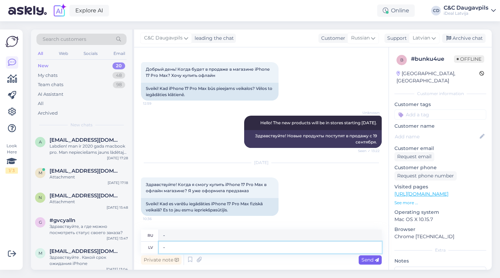
type textarea "-"
click at [365, 263] on span "Send" at bounding box center [370, 260] width 18 height 6
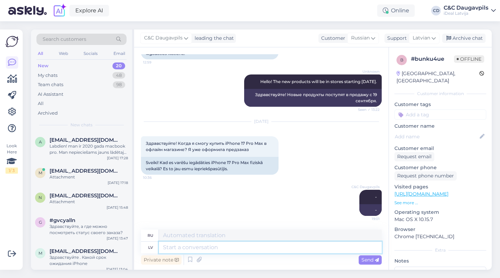
click at [267, 247] on textarea at bounding box center [270, 248] width 223 height 12
paste textarea "Здравствуйте! Если с вами уже связались и сообщили, что ваш iPhone 17 Pro Max в…"
type textarea "Здравствуйте! Если с вами уже связались и сообщили, что ваш iPhone 17 Pro Max в…"
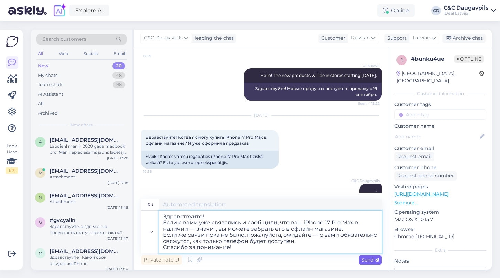
type textarea "Здравствуйте! Если с вами уже связались и сообщили, что ваш iPhone 17 Pro Max д…"
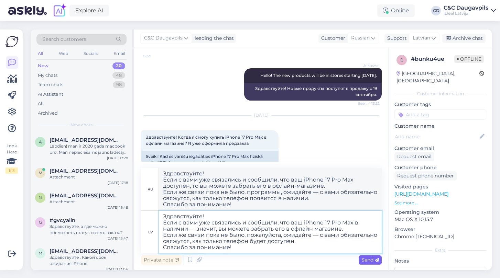
type textarea "Здравствуйте! Если с вами уже связались и сообщили, что ваш iPhone 17 Pro Max в…"
click at [370, 261] on span "Send" at bounding box center [370, 260] width 18 height 6
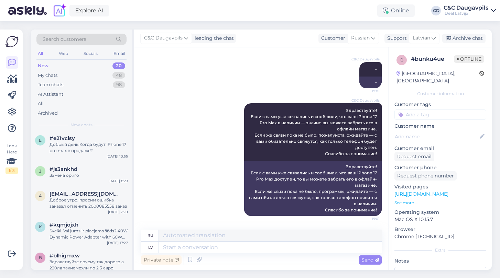
scroll to position [316, 0]
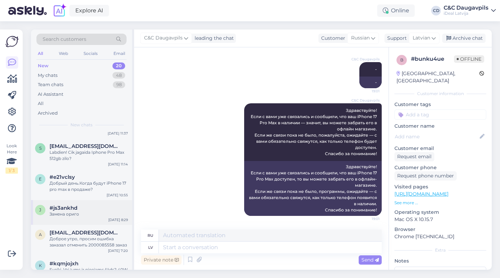
click at [80, 222] on div "j #js3ankhd Замена ориго [DATE] 8:29" at bounding box center [81, 212] width 101 height 25
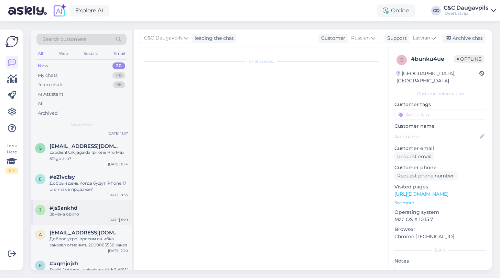
scroll to position [0, 0]
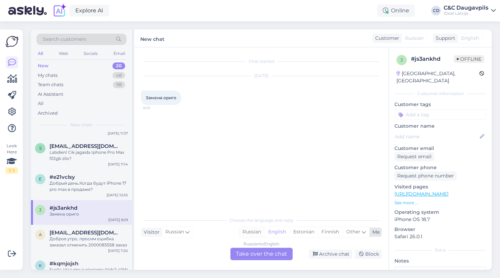
click at [258, 231] on div "Russian" at bounding box center [251, 232] width 25 height 10
click at [256, 250] on div "Russian to Russian Take over the chat" at bounding box center [261, 254] width 62 height 12
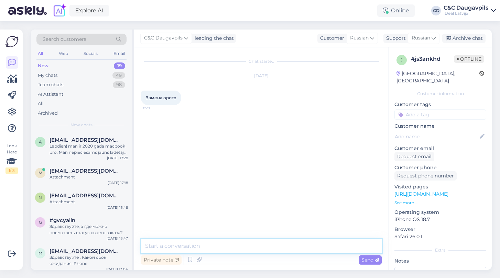
click at [247, 247] on textarea at bounding box center [261, 246] width 241 height 14
type textarea "Добрый день - у Вас вопрос?"
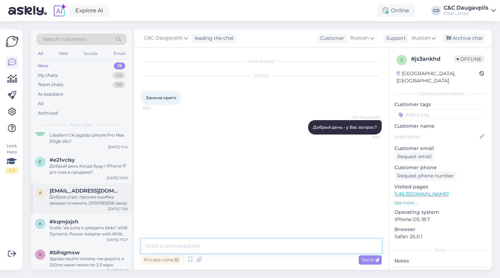
scroll to position [334, 0]
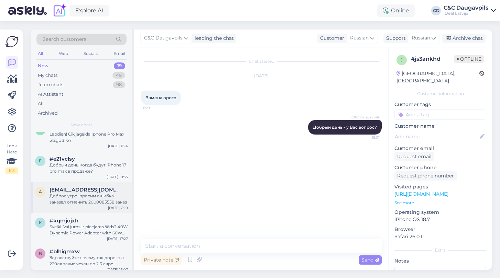
click at [80, 207] on div "a [EMAIL_ADDRESS][DOMAIN_NAME] Доброе утро, просим ошибка заказал отменить 2000…" at bounding box center [81, 197] width 101 height 31
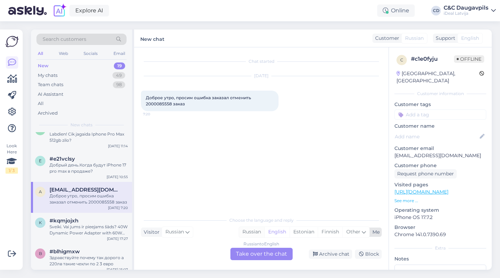
click at [251, 232] on div "Russian" at bounding box center [251, 232] width 25 height 10
click at [255, 259] on div "Russian to Russian Take over the chat" at bounding box center [261, 254] width 62 height 12
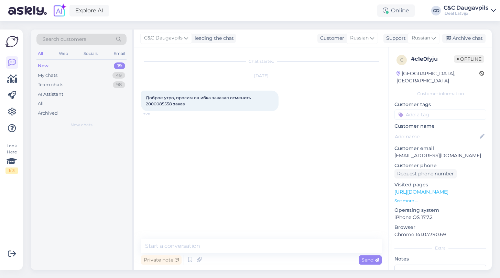
scroll to position [0, 0]
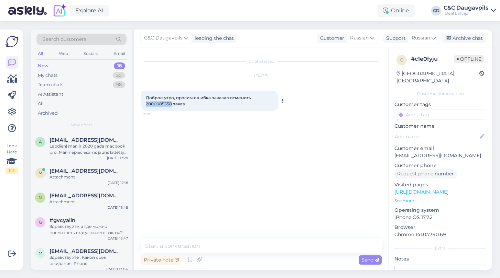
drag, startPoint x: 172, startPoint y: 104, endPoint x: 144, endPoint y: 104, distance: 28.2
click at [144, 104] on div "Доброе утро, просим ошибка заказал отменить 2000085558 заказ 7:20" at bounding box center [209, 101] width 137 height 21
click at [160, 104] on span "Доброе утро, просим ошибка заказал отменить 2000085558 заказ" at bounding box center [199, 100] width 106 height 11
click at [161, 106] on span "Доброе утро, просим ошибка заказал отменить 2000085558 заказ" at bounding box center [199, 100] width 106 height 11
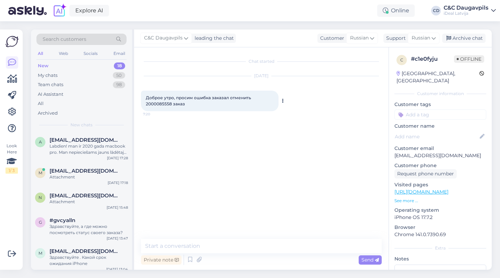
click at [161, 105] on span "Доброе утро, просим ошибка заказал отменить 2000085558 заказ" at bounding box center [199, 100] width 106 height 11
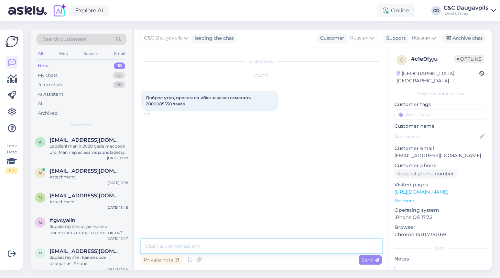
click at [218, 244] on textarea at bounding box center [261, 246] width 241 height 14
type textarea "L"
type textarea "Добрый, отменили"
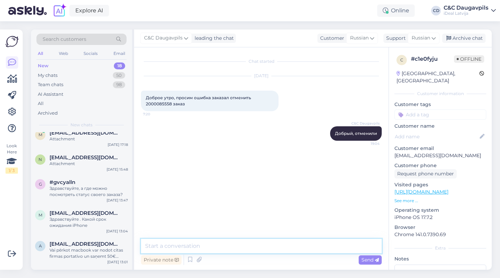
scroll to position [41, 0]
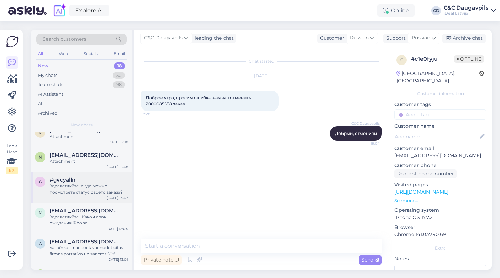
click at [93, 187] on div "Здравствуйте, а где можно посмотреть статус своего заказа?" at bounding box center [88, 189] width 78 height 12
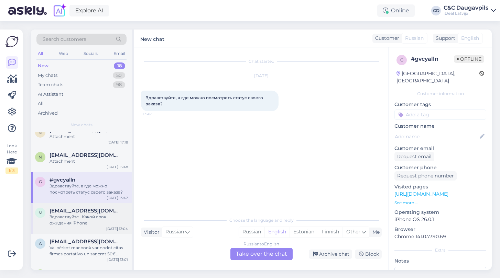
click at [80, 217] on div "Здравствуйте . Какой срок ожидания iPhone" at bounding box center [88, 220] width 78 height 12
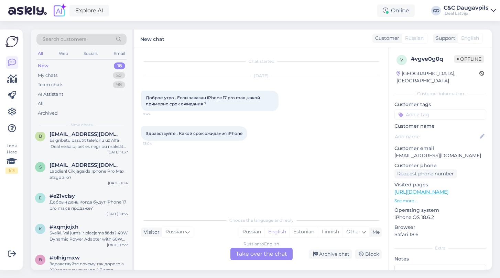
scroll to position [296, 0]
click at [80, 210] on div "Добрый день.Когда будут iPhone 17 pro max в продаже?" at bounding box center [88, 206] width 78 height 12
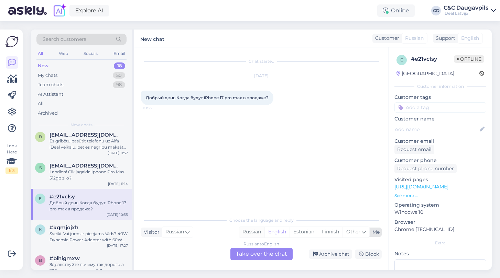
click at [254, 232] on div "Russian" at bounding box center [251, 232] width 25 height 10
click at [246, 255] on div "Russian to Russian Take over the chat" at bounding box center [261, 254] width 62 height 12
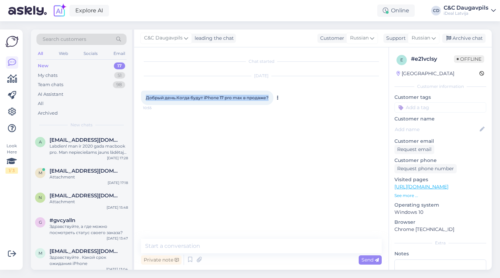
drag, startPoint x: 269, startPoint y: 98, endPoint x: 146, endPoint y: 96, distance: 122.7
click at [146, 96] on div "Добрый день.Когда будут iPhone 17 pro max в продаже? 10:55" at bounding box center [207, 98] width 132 height 14
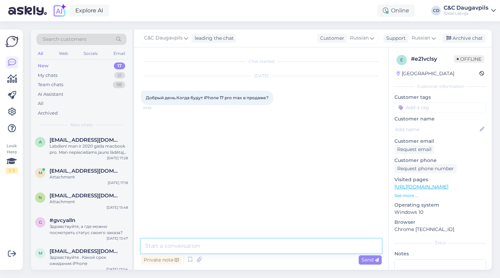
click at [202, 251] on textarea at bounding box center [261, 246] width 241 height 14
paste textarea "Добрый день! iPhone 17 Pro Max сейчас доступны только по предзаказу. Хотите офо…"
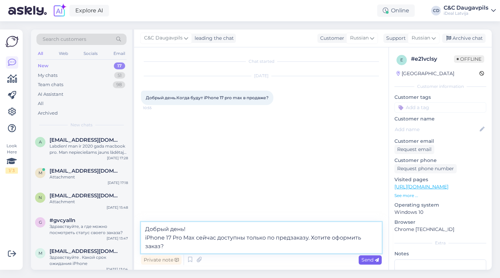
type textarea "Добрый день! iPhone 17 Pro Max сейчас доступны только по предзаказу. Хотите офо…"
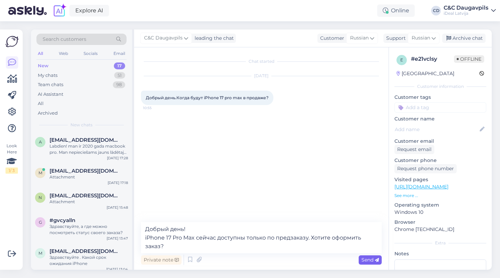
click at [369, 258] on span "Send" at bounding box center [370, 260] width 18 height 6
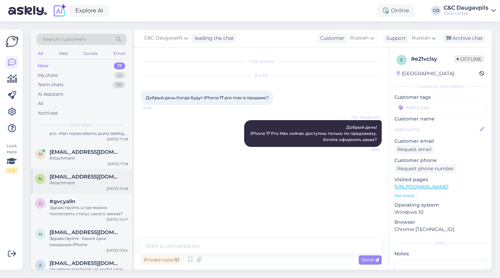
scroll to position [29, 0]
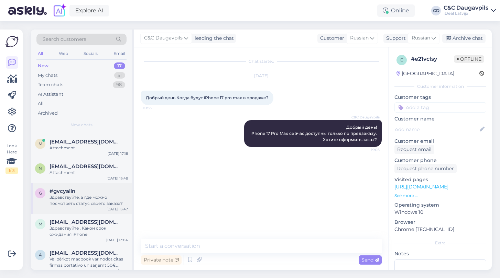
click at [76, 200] on div "Здравствуйте, а где можно посмотреть статус своего заказа?" at bounding box center [88, 201] width 78 height 12
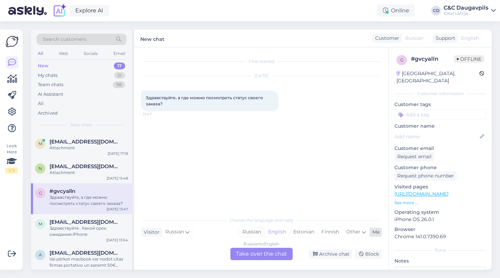
click at [244, 231] on div "Russian" at bounding box center [251, 232] width 25 height 10
click at [255, 260] on div "Russian to Russian Take over the chat" at bounding box center [261, 254] width 62 height 12
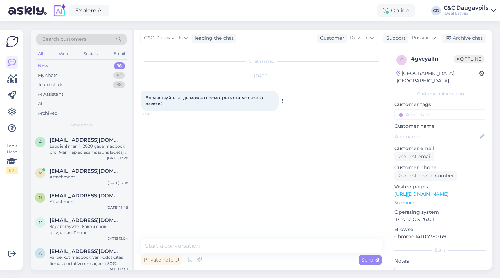
drag, startPoint x: 166, startPoint y: 105, endPoint x: 142, endPoint y: 95, distance: 26.0
click at [142, 95] on div "Здравствуйте, а где можно посмотреть статус своего заказа? 13:47" at bounding box center [209, 101] width 137 height 21
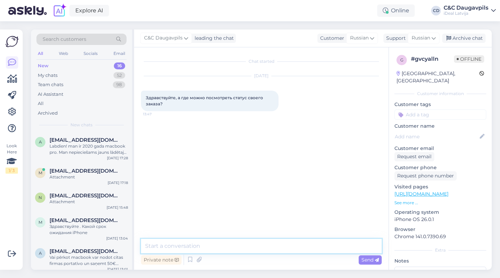
click at [258, 250] on textarea at bounding box center [261, 246] width 241 height 14
paste textarea "Здравствуйте! Статус вашего заказа можно посмотреть в вашем личном профиле на н…"
type textarea "Здравствуйте! Статус вашего заказа можно посмотреть в вашем личном профиле на н…"
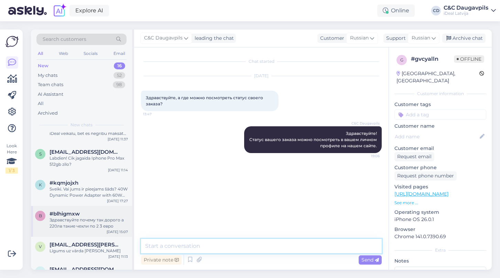
scroll to position [277, 0]
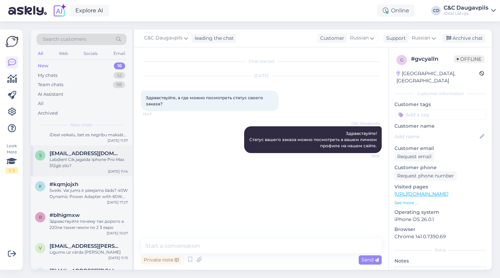
click at [72, 168] on div "s [EMAIL_ADDRESS][DOMAIN_NAME] Labdien! Cik jagaida Iphone Pro Max 512gb zilo? …" at bounding box center [81, 161] width 101 height 31
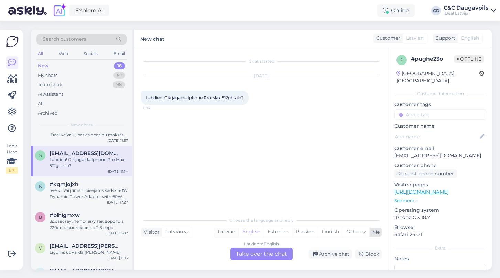
click at [226, 233] on div "Latvian" at bounding box center [226, 232] width 24 height 10
click at [249, 253] on div "Latvian to Latvian Take over the chat" at bounding box center [261, 254] width 62 height 12
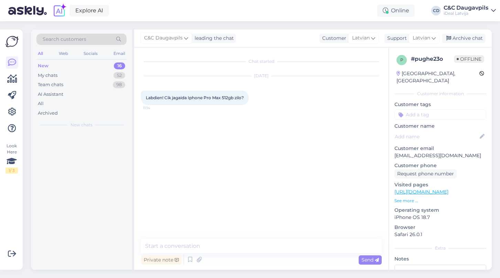
scroll to position [0, 0]
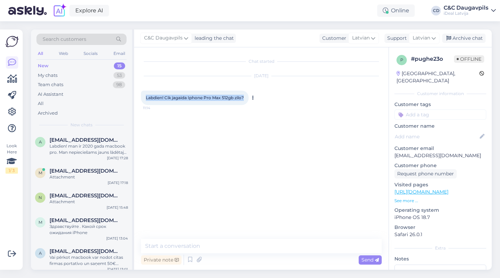
drag, startPoint x: 246, startPoint y: 99, endPoint x: 141, endPoint y: 97, distance: 105.5
click at [141, 97] on div "Labdien! Cik jagaida Iphone Pro Max 512gb zilo? 11:14" at bounding box center [195, 98] width 108 height 14
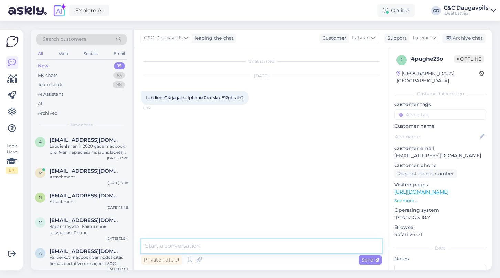
click at [184, 244] on textarea at bounding box center [261, 246] width 241 height 14
paste textarea "Labdien! Precīzu gaidīšanas laiku pašlaik nevaru pateikt, jo iPhone Pro Max 512…"
type textarea "Labdien! Precīzu gaidīšanas laiku pašlaik nevaru pateikt, jo iPhone Pro Max 512…"
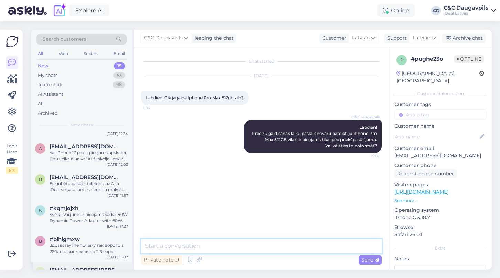
scroll to position [200, 0]
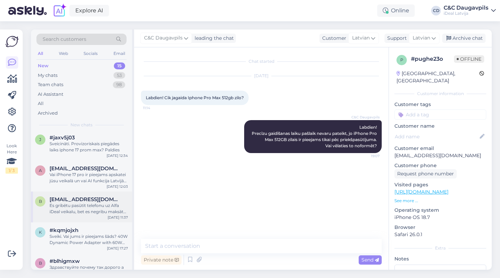
click at [85, 200] on span "[EMAIL_ADDRESS][DOMAIN_NAME]" at bounding box center [84, 200] width 71 height 6
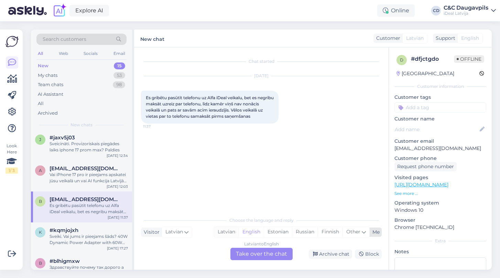
click at [226, 235] on div "Latvian" at bounding box center [226, 232] width 24 height 10
click at [248, 258] on div "Latvian to Latvian Take over the chat" at bounding box center [261, 254] width 62 height 12
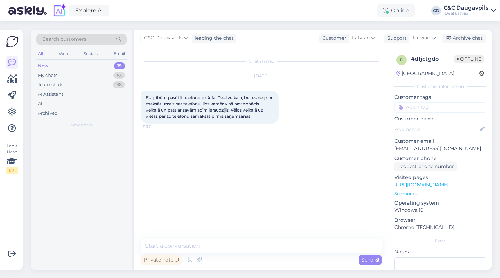
scroll to position [0, 0]
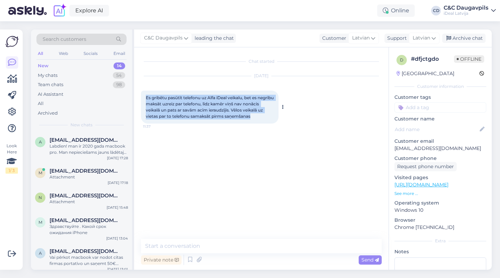
drag, startPoint x: 274, startPoint y: 118, endPoint x: 144, endPoint y: 94, distance: 132.0
click at [144, 94] on div "Es gribētu pasūtīt telefonu uz Alfa iDeal veikalu, bet es negribu maksāt uzreiz…" at bounding box center [209, 107] width 137 height 33
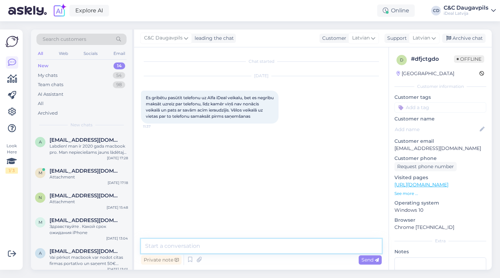
click at [225, 247] on textarea at bounding box center [261, 246] width 241 height 14
type textarea "Дфившу"
paste textarea "Jā, protams, tā darīsim! Lūdzu, norādiet, kādu ierīci vēlaties pasūtīt, savu vā…"
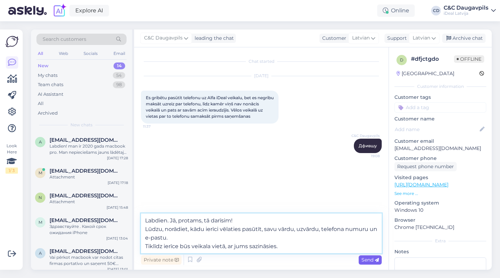
type textarea "Labdien. Jā, protams, tā darīsim! Lūdzu, norādiet, kādu ierīci vēlaties pasūtīt…"
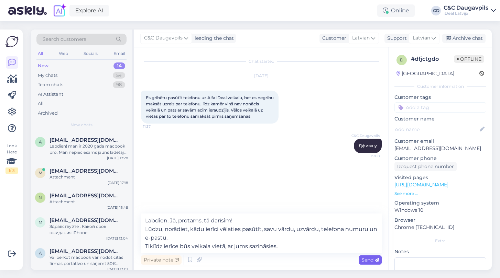
click at [366, 260] on span "Send" at bounding box center [370, 260] width 18 height 6
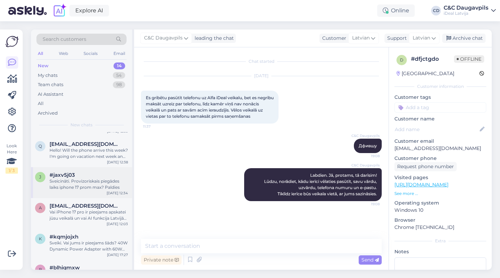
scroll to position [165, 0]
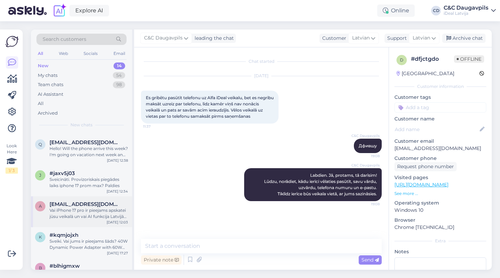
click at [80, 211] on div "Vai iPhone 17 pro ir pieejams apskatei jūsu veikalā un vai AI funkcija Latvijā …" at bounding box center [88, 214] width 78 height 12
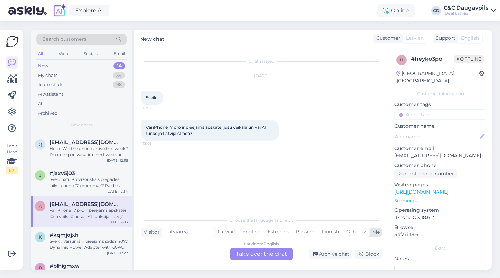
click at [228, 230] on div "Latvian" at bounding box center [226, 232] width 24 height 10
click at [257, 257] on div "Latvian to Latvian Take over the chat" at bounding box center [261, 254] width 62 height 12
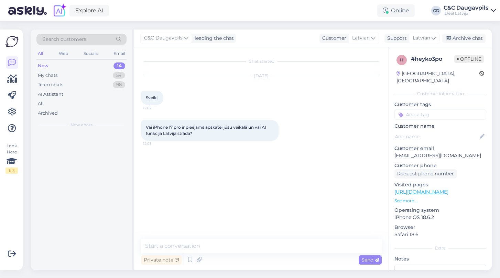
scroll to position [0, 0]
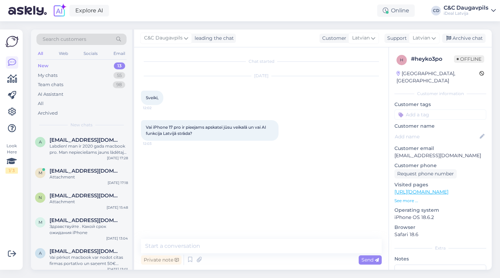
drag, startPoint x: 198, startPoint y: 134, endPoint x: 136, endPoint y: 123, distance: 63.5
click at [135, 123] on div "Chat started [DATE] Sveiki, 12:02 Vai iPhone 17 pro ir pieejams apskatei jūsu v…" at bounding box center [261, 158] width 254 height 223
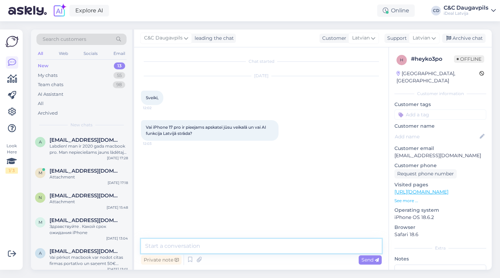
click at [232, 249] on textarea at bounding box center [261, 246] width 241 height 14
type textarea "Д"
paste textarea "Jā, iPhone 17 Pro ir pieejams apskatei mūsu veikalos, un demo ierīces ir katrā …"
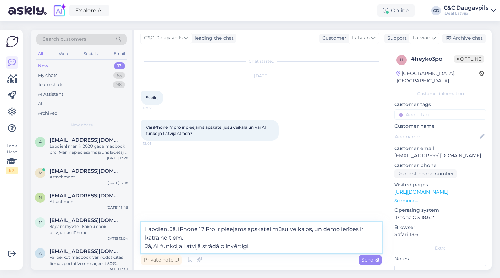
click at [147, 245] on textarea "Labdien. Jā, iPhone 17 Pro ir pieejams apskatei mūsu veikalos, un demo ierīces …" at bounding box center [261, 237] width 241 height 31
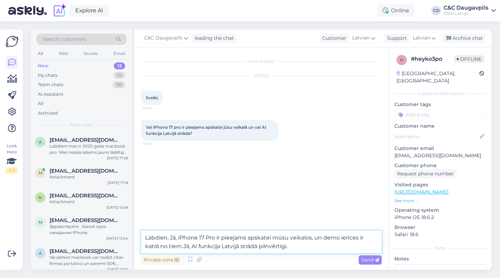
type textarea "Labdien. Jā, iPhone 17 Pro ir pieejams apskatei mūsu veikalos, un demo ierīces …"
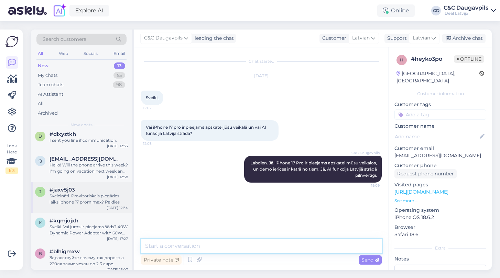
scroll to position [147, 0]
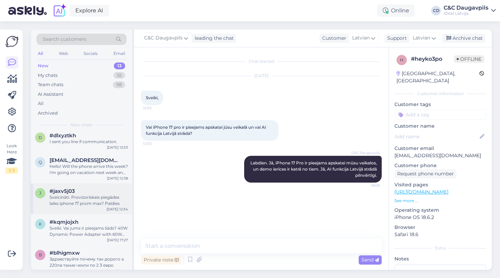
click at [93, 208] on div "j #jaxv5j03 Sveicināti. Provizoriskais piegādes laiks iphone 17 prom max? Paldi…" at bounding box center [81, 199] width 101 height 31
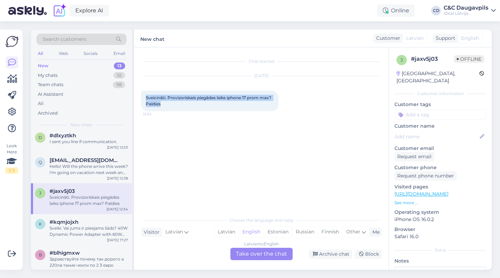
drag, startPoint x: 163, startPoint y: 104, endPoint x: 140, endPoint y: 94, distance: 25.6
click at [140, 94] on div "Chat started [DATE] [GEOGRAPHIC_DATA]. Provizoriskais piegādes laiks iphone 17 …" at bounding box center [261, 158] width 254 height 223
click at [230, 228] on div "Latvian" at bounding box center [226, 232] width 24 height 10
click at [243, 254] on div "Latvian to Latvian Take over the chat" at bounding box center [261, 254] width 62 height 12
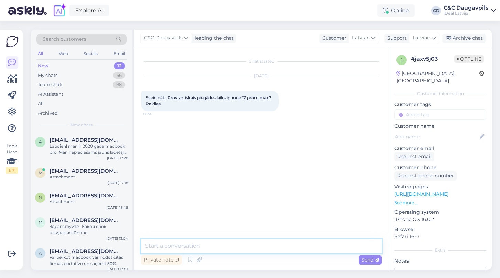
click at [210, 244] on textarea at bounding box center [261, 246] width 241 height 14
paste textarea "Sveicināti! Pašlaik precīzs piegādes laiks nav zināms, pasūtījumi tiek apstrādā…"
type textarea "Sveicināti! Pašlaik precīzs piegādes laiks nav zināms, pasūtījumi tiek apstrādā…"
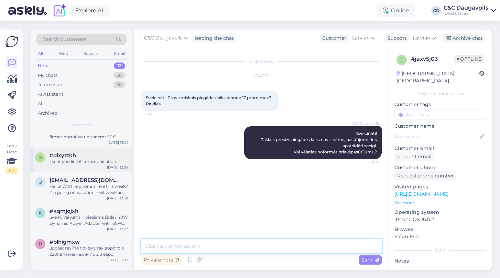
scroll to position [126, 0]
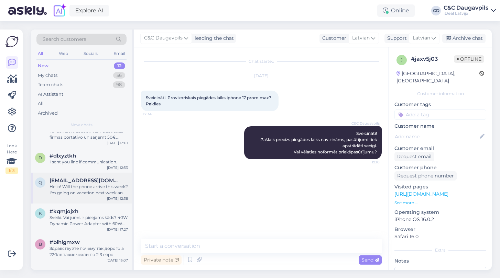
click at [91, 193] on div "Hello! Will the phone arrive this week? I'm going on vacation next week and I'm…" at bounding box center [88, 190] width 78 height 12
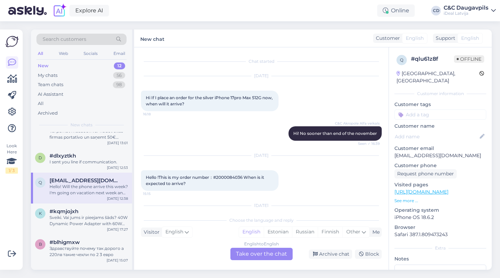
scroll to position [173, 0]
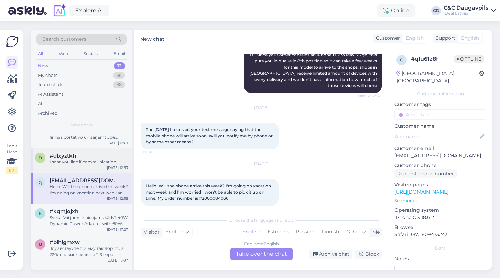
click at [83, 162] on div "I sent you line if communication." at bounding box center [88, 162] width 78 height 6
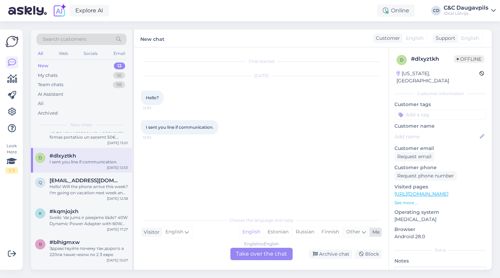
click at [358, 234] on span "Other" at bounding box center [353, 232] width 14 height 6
type input "д"
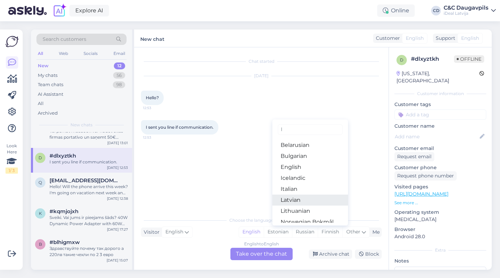
type input "l"
click at [298, 198] on link "Latvian" at bounding box center [310, 200] width 76 height 11
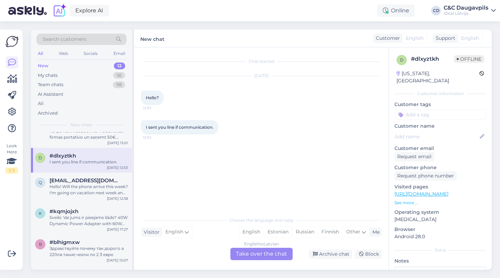
click at [253, 255] on div "English to Latvian Take over the chat" at bounding box center [261, 254] width 62 height 12
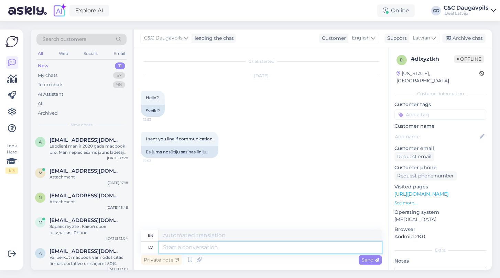
click at [230, 243] on textarea at bounding box center [270, 248] width 223 height 12
type textarea "Labdien"
type textarea "Hello"
type textarea "Ka"
type textarea "That"
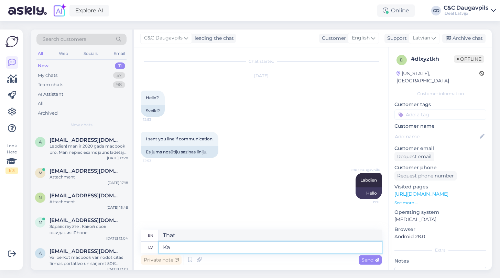
type textarea "K"
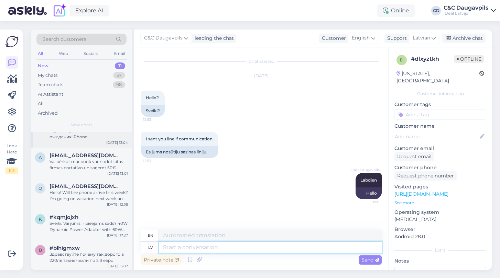
scroll to position [96, 0]
click at [76, 189] on div "Hello! Will the phone arrive this week? I'm going on vacation next week and I'm…" at bounding box center [88, 195] width 78 height 12
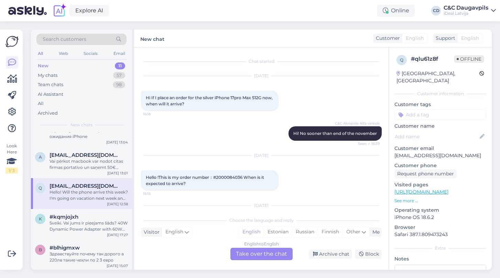
scroll to position [173, 0]
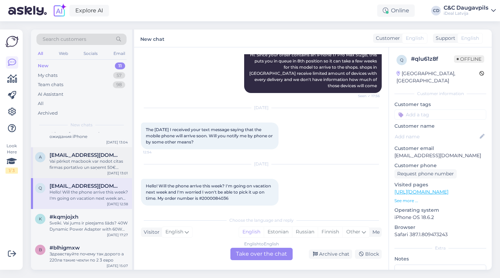
click at [78, 164] on div "Vai pērkot macbook var nodot citas firmas portatīvo un saņemt 50€ bonusu? Bildē…" at bounding box center [88, 164] width 78 height 12
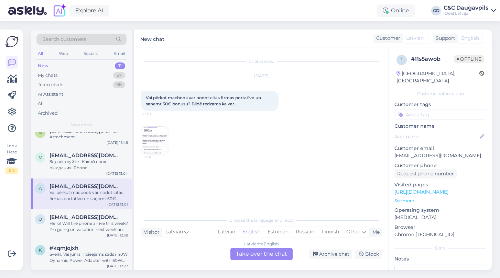
scroll to position [64, 0]
click at [223, 231] on div "Latvian" at bounding box center [226, 232] width 24 height 10
click at [100, 164] on div "Здравствуйте . Какой срок ожидания iPhone" at bounding box center [88, 165] width 78 height 12
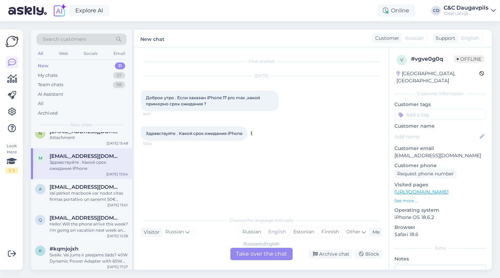
drag, startPoint x: 244, startPoint y: 134, endPoint x: 144, endPoint y: 135, distance: 99.7
click at [144, 135] on div "Здравствуйте . Какой срок ожидания iPhone 13:04" at bounding box center [194, 133] width 106 height 14
click at [249, 236] on div "Russian" at bounding box center [251, 232] width 25 height 10
click at [253, 251] on div "Russian to Russian Take over the chat" at bounding box center [261, 254] width 62 height 12
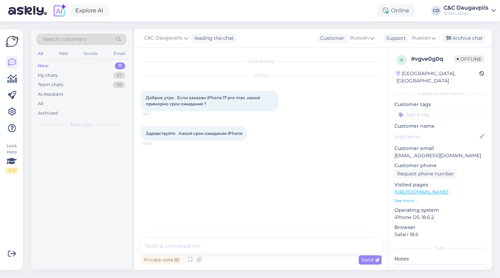
scroll to position [0, 0]
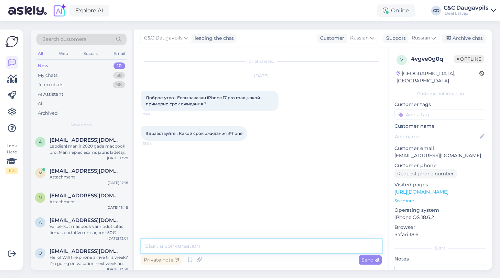
click at [215, 245] on textarea at bounding box center [261, 246] width 241 height 14
paste textarea "Здравствуйте! Точного срока ожидания сейчас назвать не могу. Хотите оформить пр…"
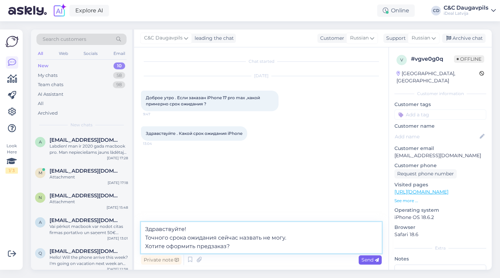
type textarea "Здравствуйте! Точного срока ожидания сейчас назвать не могу. Хотите оформить пр…"
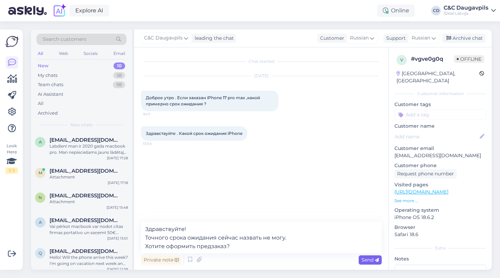
click at [369, 259] on span "Send" at bounding box center [370, 260] width 18 height 6
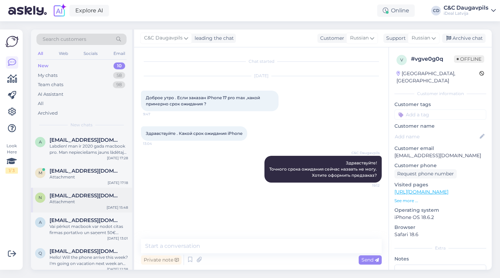
click at [84, 205] on div "n [EMAIL_ADDRESS][DOMAIN_NAME] Attachment [DATE] 15:48" at bounding box center [81, 200] width 101 height 25
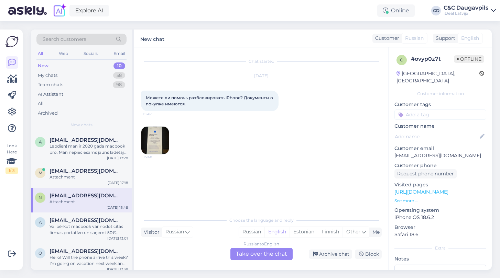
click at [150, 145] on img at bounding box center [154, 140] width 27 height 27
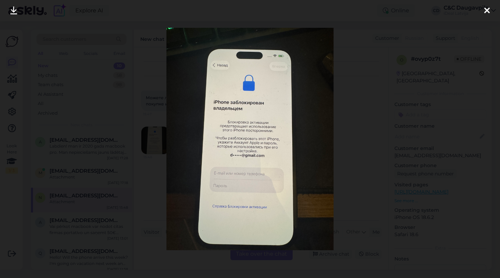
click at [487, 11] on icon at bounding box center [486, 11] width 5 height 9
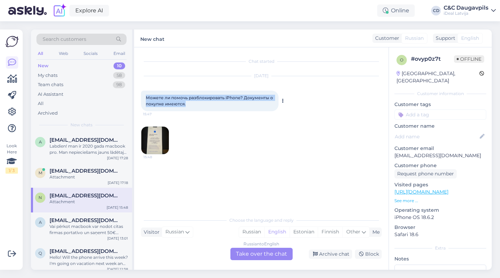
drag, startPoint x: 192, startPoint y: 106, endPoint x: 144, endPoint y: 96, distance: 48.5
click at [144, 96] on div "Можете ли помочь разблокировать iPhone? Документы о покупке имеются. 15:47" at bounding box center [209, 101] width 137 height 21
click at [255, 231] on div "Russian" at bounding box center [251, 232] width 25 height 10
click at [257, 256] on div "Russian to Russian Take over the chat" at bounding box center [261, 254] width 62 height 12
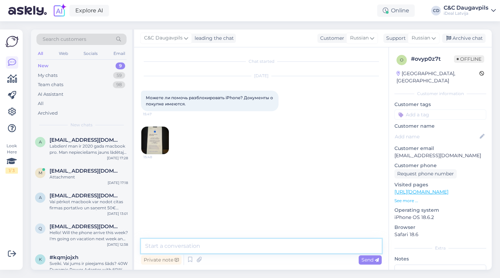
click at [226, 245] on textarea at bounding box center [261, 246] width 241 height 14
paste textarea "Здравствуйте! В этом вопросе мы, к сожалению, помочь не сможем. Для разблокиров…"
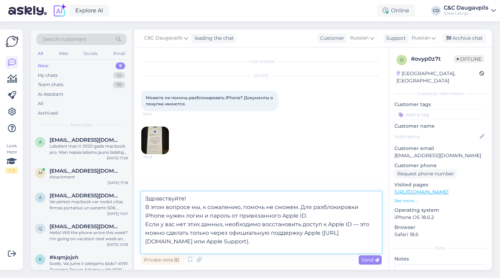
type textarea "Здравствуйте! В этом вопросе мы, к сожалению, помочь не сможем. Для разблокиров…"
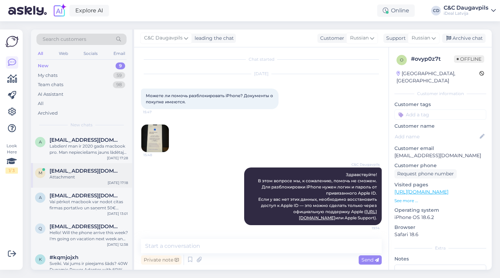
click at [109, 166] on div "m [EMAIL_ADDRESS][DOMAIN_NAME] Attachment [DATE] 17:18" at bounding box center [81, 175] width 101 height 25
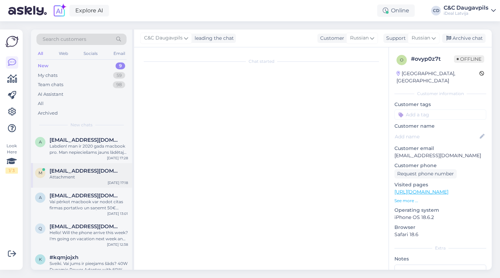
scroll to position [28, 0]
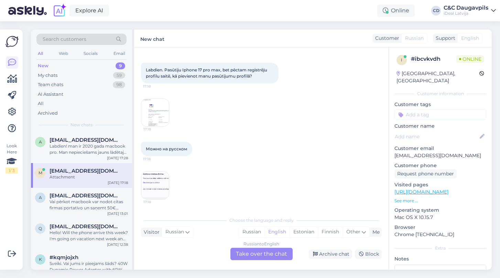
click at [159, 191] on img at bounding box center [154, 185] width 27 height 27
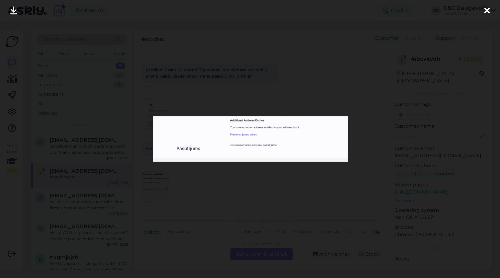
click at [238, 197] on div at bounding box center [250, 139] width 500 height 278
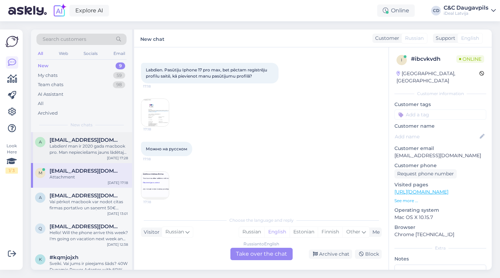
scroll to position [0, 0]
click at [79, 143] on div "Labdien! man ir 2020 gada macbook pro. Man nepieciešams jauns lādētajs ar visu …" at bounding box center [88, 149] width 78 height 12
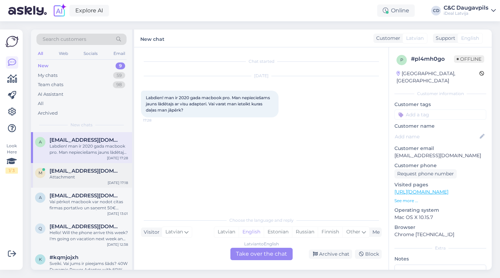
click at [72, 174] on div "Attachment" at bounding box center [88, 177] width 78 height 6
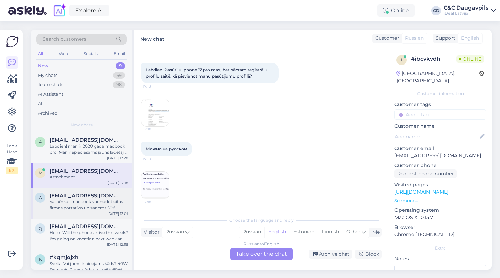
click at [73, 200] on div "Vai pērkot macbook var nodot citas firmas portatīvo un saņemt 50€ bonusu? Bildē…" at bounding box center [88, 205] width 78 height 12
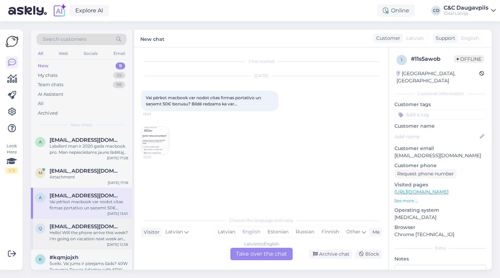
click at [65, 235] on div "Hello! Will the phone arrive this week? I'm going on vacation next week and I'm…" at bounding box center [88, 236] width 78 height 12
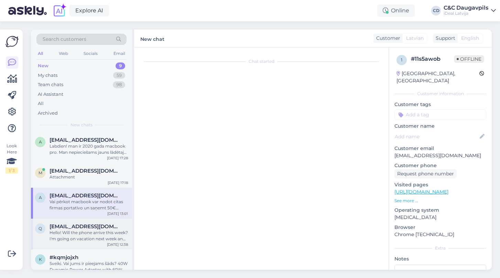
scroll to position [173, 0]
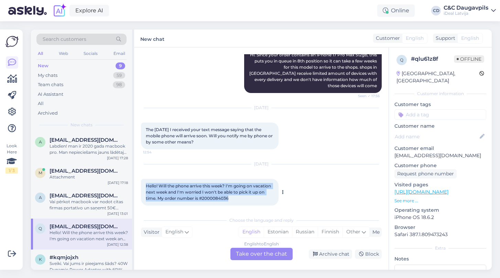
drag, startPoint x: 235, startPoint y: 193, endPoint x: 143, endPoint y: 177, distance: 93.5
click at [143, 179] on div "Hello! Will the phone arrive this week? I'm going on vacation next week and I'm…" at bounding box center [209, 192] width 137 height 27
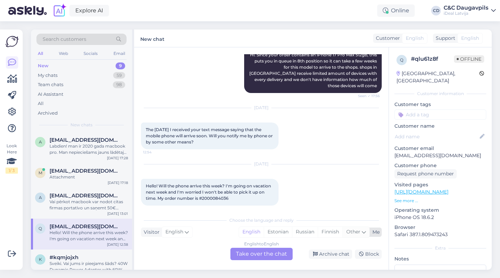
click at [362, 231] on icon at bounding box center [364, 233] width 4 height 8
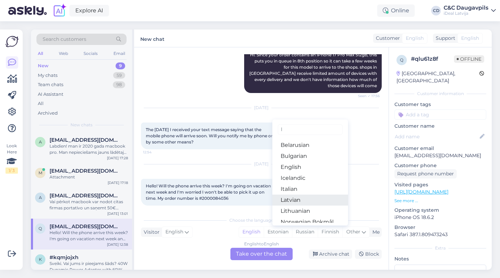
type input "l"
click at [317, 195] on link "Latvian" at bounding box center [310, 200] width 76 height 11
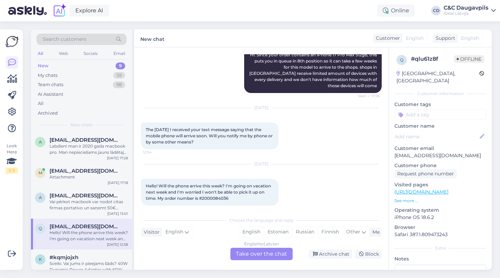
click at [274, 251] on div "English to Latvian Take over the chat" at bounding box center [261, 254] width 62 height 12
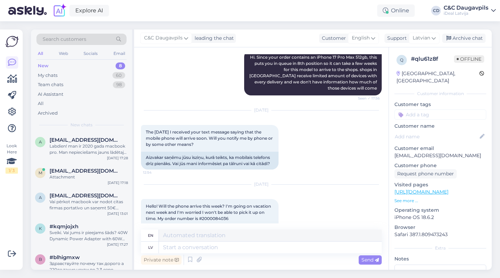
scroll to position [212, 0]
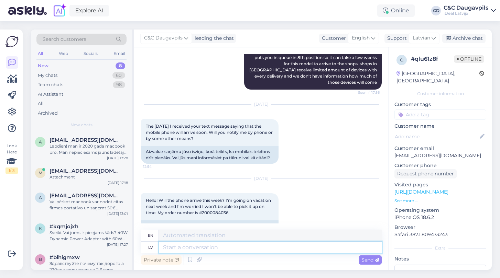
click at [178, 251] on textarea at bounding box center [270, 248] width 223 height 12
paste textarea "Hello! We will contact you by phone or SMS as soon as there is an update about …"
type textarea "Hello! We will contact you by phone or SMS as soon as there is an update about …"
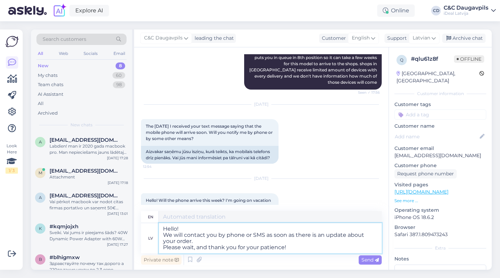
type textarea "Hello! We will contact you by phone or SMS as soon as there is an update about …"
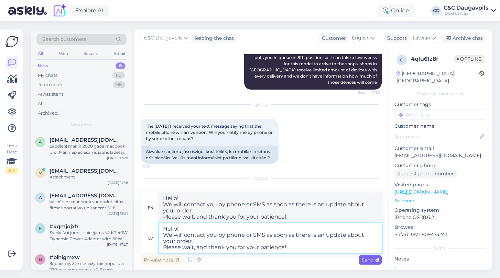
type textarea "Hello! We will contact you by phone or SMS as soon as there is an update about …"
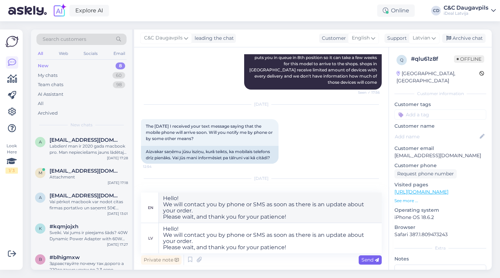
click at [365, 261] on span "Send" at bounding box center [370, 260] width 18 height 6
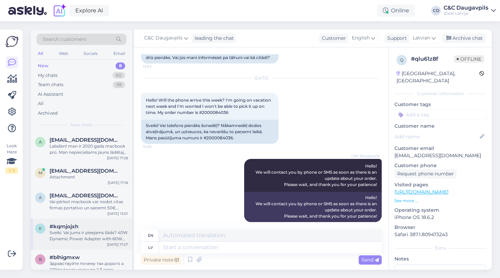
scroll to position [0, 0]
click at [69, 175] on div "Attachment" at bounding box center [88, 177] width 78 height 6
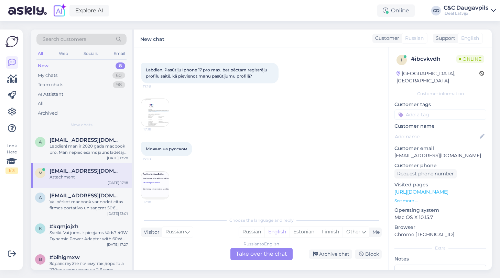
scroll to position [28, 0]
click at [144, 179] on img at bounding box center [154, 185] width 27 height 27
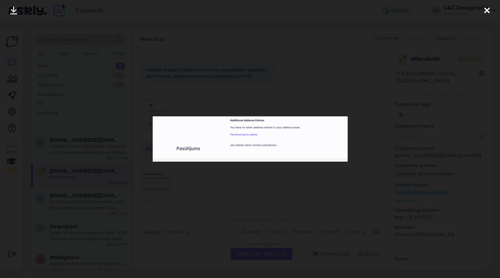
click at [230, 185] on div at bounding box center [250, 139] width 500 height 278
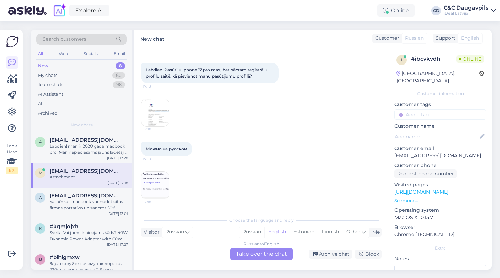
click at [154, 117] on img at bounding box center [154, 112] width 27 height 27
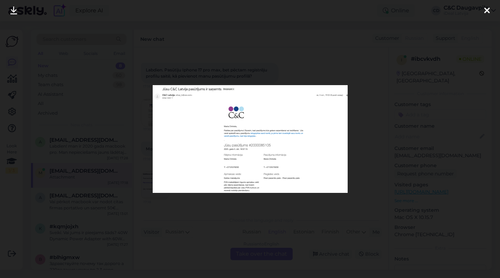
click at [211, 212] on div at bounding box center [250, 139] width 500 height 278
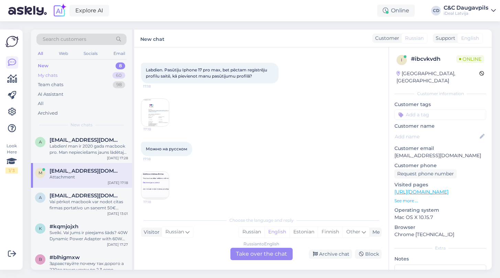
click at [51, 76] on div "My chats" at bounding box center [48, 75] width 20 height 7
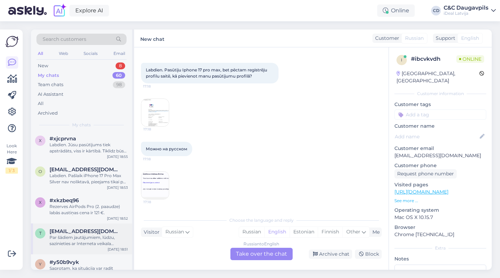
scroll to position [480, 0]
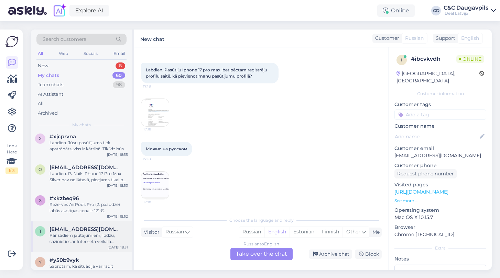
click at [71, 229] on span "[EMAIL_ADDRESS][DOMAIN_NAME]" at bounding box center [84, 230] width 71 height 6
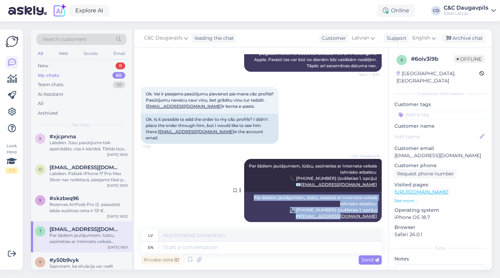
drag, startPoint x: 251, startPoint y: 191, endPoint x: 379, endPoint y: 210, distance: 128.8
click at [379, 210] on div "Par šādiem jautājumiem, lūdzu, izskatās ar Interneta veikala tehnisko atbalstu:…" at bounding box center [312, 207] width 137 height 30
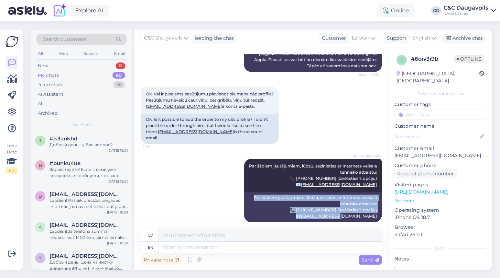
scroll to position [240, 0]
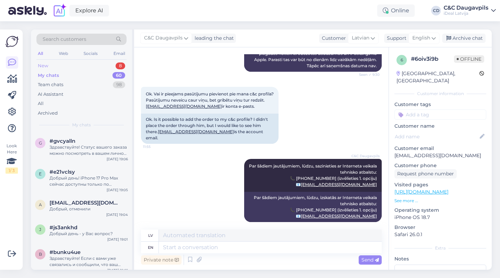
click at [43, 66] on div "New" at bounding box center [43, 66] width 10 height 7
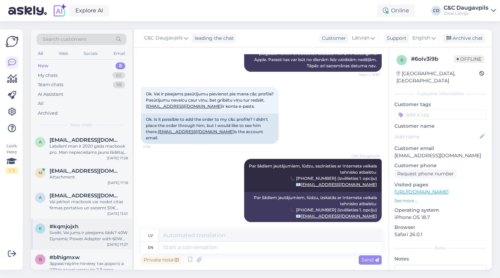
click at [83, 242] on div "k #kqmjojxh Sveiki. Vai jums ir pieejams šāds? 40W Dynamic Power Adapter with 6…" at bounding box center [81, 234] width 101 height 31
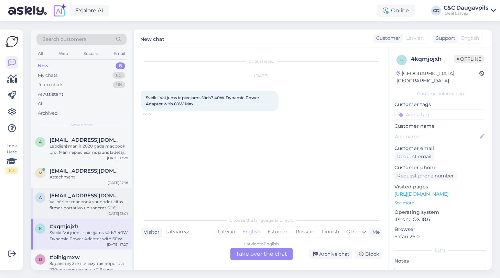
click at [81, 211] on div "a [EMAIL_ADDRESS][DOMAIN_NAME] Vai pērkot macbook var nodot citas firmas portat…" at bounding box center [81, 203] width 101 height 31
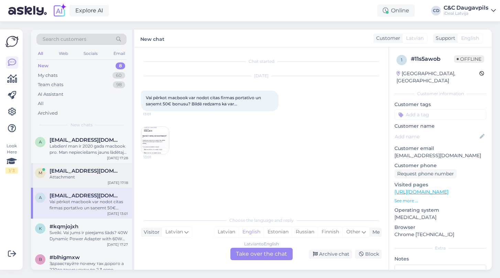
click at [82, 178] on div "Attachment" at bounding box center [88, 177] width 78 height 6
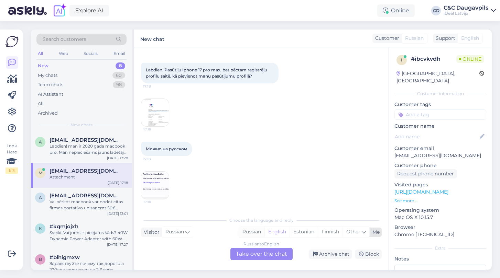
click at [246, 232] on div "Russian" at bounding box center [251, 232] width 25 height 10
click at [253, 255] on div "Russian to Russian Take over the chat" at bounding box center [261, 254] width 62 height 12
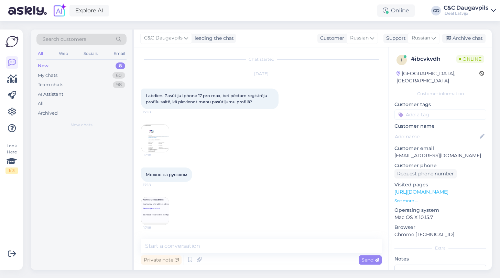
scroll to position [2, 0]
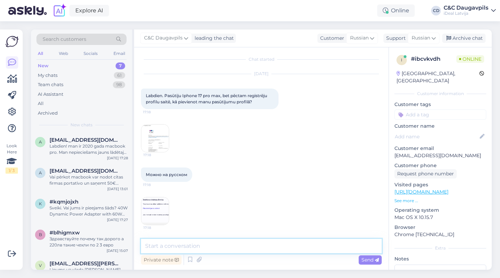
click at [217, 249] on textarea at bounding box center [261, 246] width 241 height 14
click at [195, 251] on textarea at bounding box center [261, 246] width 241 height 14
paste textarea "По таким вопросам, пожалуйста, обращайтесь в техническую поддержку интернет-маг…"
type textarea "По таким вопросам, пожалуйста, обращайтесь в техническую поддержку интернет-маг…"
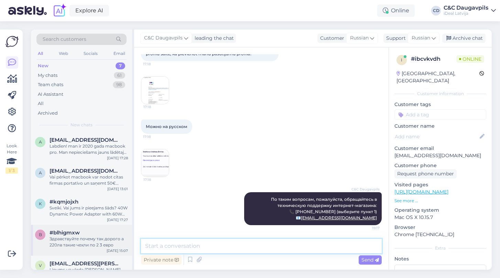
scroll to position [3, 0]
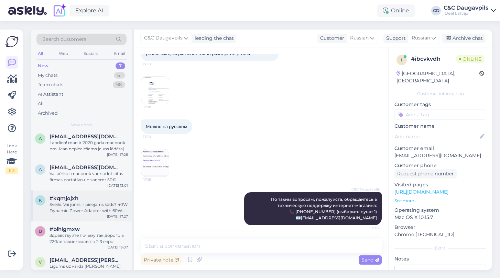
click at [87, 212] on div "Sveiki. Vai jums ir pieejams šāds? 40W Dynamic Power Adapter with 60W Max" at bounding box center [88, 208] width 78 height 12
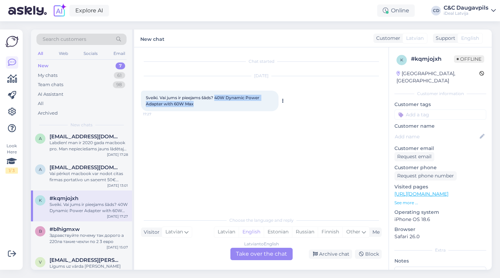
drag, startPoint x: 216, startPoint y: 97, endPoint x: 221, endPoint y: 104, distance: 9.2
click at [221, 104] on div "Sveiki. Vai jums ir pieejams šāds? 40W Dynamic Power Adapter with 60W Max 17:27" at bounding box center [209, 101] width 137 height 21
click at [223, 235] on div "Latvian" at bounding box center [226, 232] width 24 height 10
click at [247, 256] on div "Latvian to Latvian Take over the chat" at bounding box center [261, 254] width 62 height 12
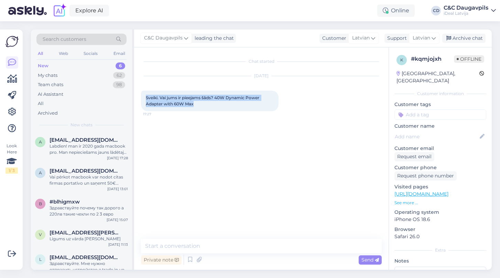
drag, startPoint x: 197, startPoint y: 105, endPoint x: 137, endPoint y: 97, distance: 60.4
click at [137, 97] on div "Chat started [DATE] Sveiki. Vai jums ir pieejams šāds? 40W Dynamic Power Adapte…" at bounding box center [261, 158] width 254 height 223
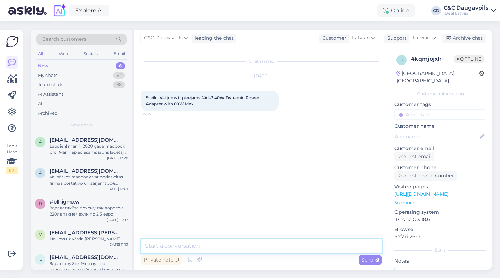
click at [246, 250] on textarea at bounding box center [261, 246] width 241 height 14
paste textarea "Sveiki! Diemžēl šobrīd 40W Dynamic Power Adapter with 60W Max nav pieejams."
type textarea "Sveiki! Diemžēl šobrīd 40W Dynamic Power Adapter with 60W Max nav pieejams."
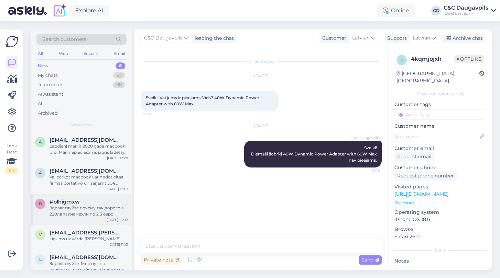
click at [84, 215] on div "Здравствуйте почему так дорого а 220лв такие чехли по 2 3 евро" at bounding box center [88, 211] width 78 height 12
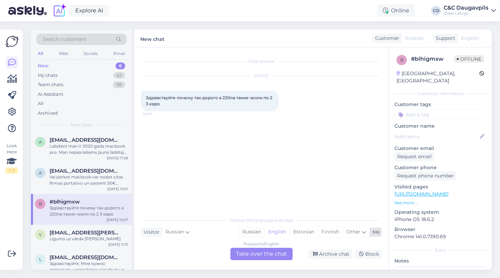
click at [253, 230] on div "Russian" at bounding box center [251, 232] width 25 height 10
click at [243, 252] on div "Russian to Russian Take over the chat" at bounding box center [261, 254] width 62 height 12
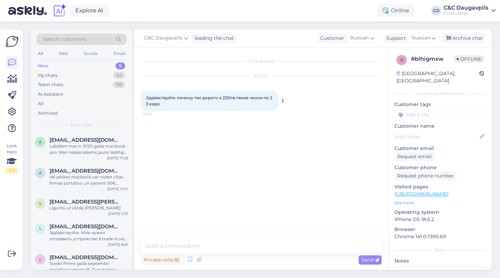
drag, startPoint x: 165, startPoint y: 105, endPoint x: 143, endPoint y: 96, distance: 24.3
click at [143, 96] on div "Здравствуйте почему так дорого а 220лв такие чехли по 2 3 евро 15:07" at bounding box center [209, 101] width 137 height 21
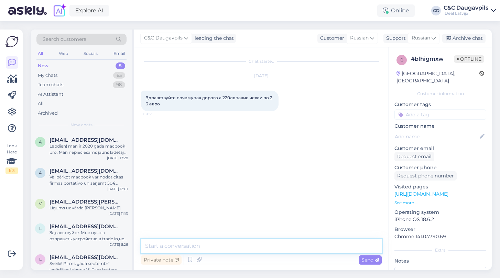
click at [202, 243] on textarea at bounding box center [261, 246] width 241 height 14
paste textarea "Здравствуйте! Понимаю ваше удивление — разница в цене действительно заметна. Но…"
type textarea "Здравствуйте! Понимаю ваше удивление — разница в цене действительно заметна. Но…"
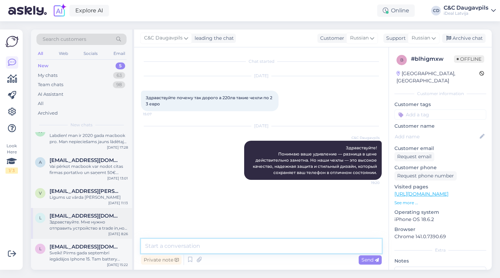
scroll to position [16, 0]
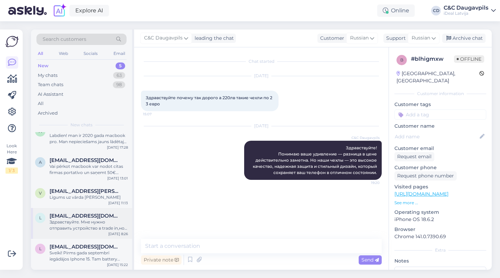
click at [87, 220] on div "Здравствуйте. Мне нужно отправить устройство в trade in,но у меня нет нет кода,…" at bounding box center [88, 225] width 78 height 12
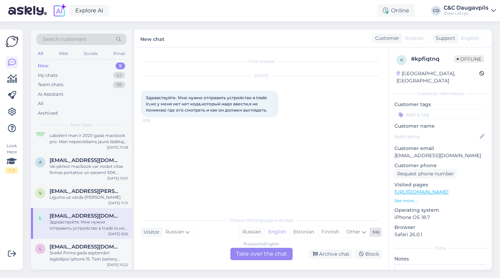
click at [253, 233] on div "Russian" at bounding box center [251, 232] width 25 height 10
click at [246, 254] on div "Russian to Russian Take over the chat" at bounding box center [261, 254] width 62 height 12
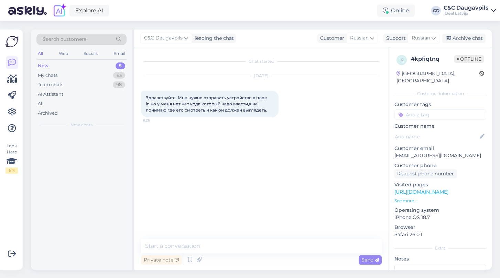
scroll to position [0, 0]
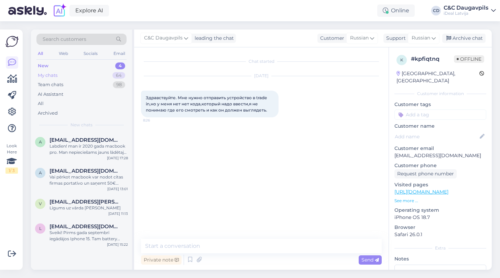
click at [51, 74] on div "My chats" at bounding box center [48, 75] width 20 height 7
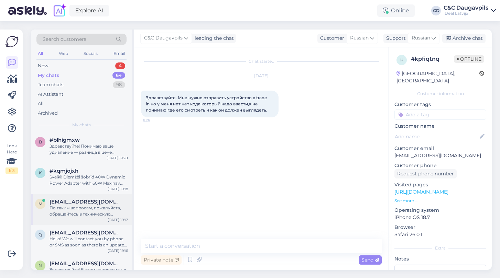
click at [78, 208] on div "По таким вопросам, пожалуйста, обращайтесь в техническую поддержку интернет-маг…" at bounding box center [88, 211] width 78 height 12
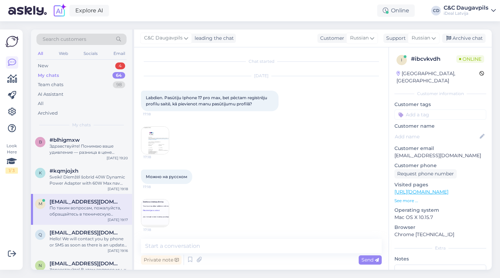
scroll to position [50, 0]
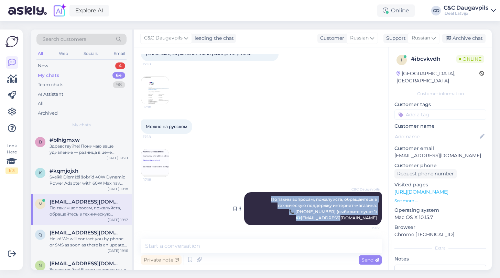
drag, startPoint x: 269, startPoint y: 198, endPoint x: 378, endPoint y: 218, distance: 110.4
click at [378, 218] on div "C&C Daugavpils По таким вопросам, пожалуйста, обращайтесь в техническую поддерж…" at bounding box center [312, 208] width 137 height 33
click at [54, 67] on div "New 4" at bounding box center [81, 66] width 90 height 10
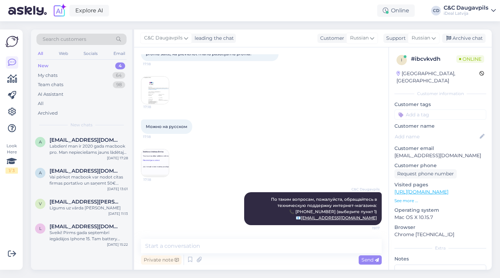
click at [179, 206] on div "C&C Daugavpils По таким вопросам, пожалуйста, обращайтесь в техническую поддерж…" at bounding box center [261, 209] width 241 height 48
click at [76, 145] on div "Labdien! man ir 2020 gada macbook pro. Man nepieciešams jauns lādētajs ar visu …" at bounding box center [88, 149] width 78 height 12
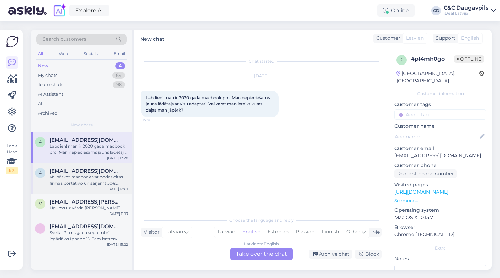
click at [81, 177] on div "Vai pērkot macbook var nodot citas firmas portatīvo un saņemt 50€ bonusu? Bildē…" at bounding box center [88, 180] width 78 height 12
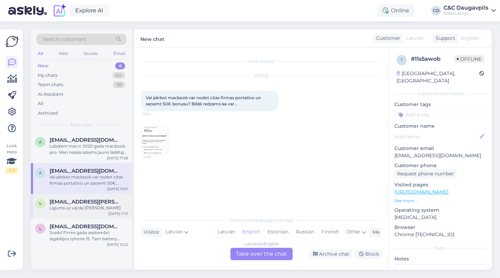
click at [81, 200] on span "[EMAIL_ADDRESS][PERSON_NAME][DOMAIN_NAME]" at bounding box center [84, 202] width 71 height 6
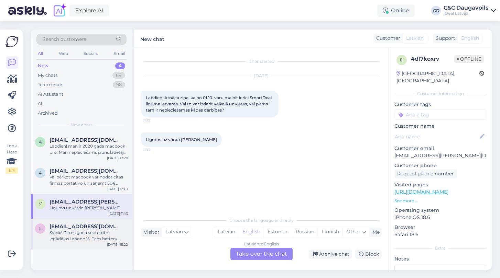
click at [82, 230] on span "[EMAIL_ADDRESS][DOMAIN_NAME]" at bounding box center [84, 227] width 71 height 6
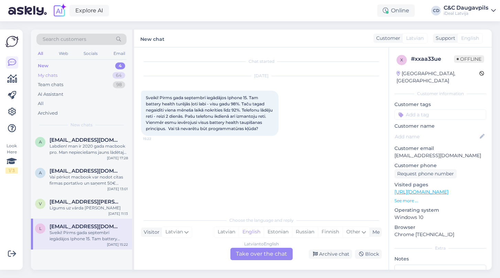
click at [52, 77] on div "My chats" at bounding box center [48, 75] width 20 height 7
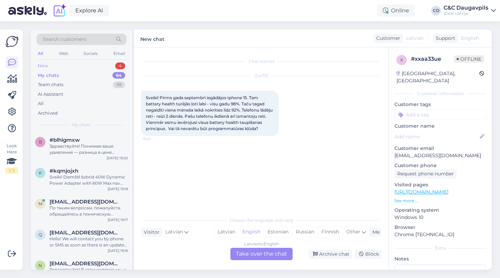
click at [44, 66] on div "New" at bounding box center [43, 66] width 10 height 7
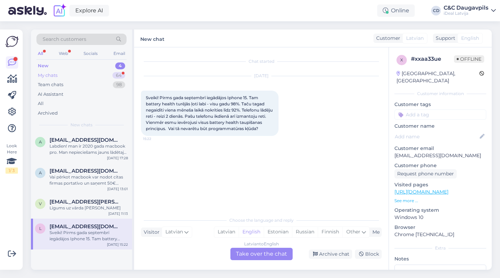
click at [49, 76] on div "My chats" at bounding box center [48, 75] width 20 height 7
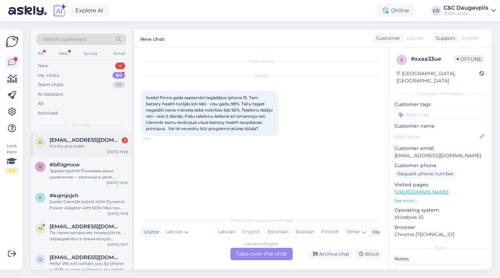
click at [80, 151] on div "o [EMAIL_ADDRESS][DOMAIN_NAME] 2 It’s my pre-order [DATE] 19:29" at bounding box center [81, 144] width 101 height 25
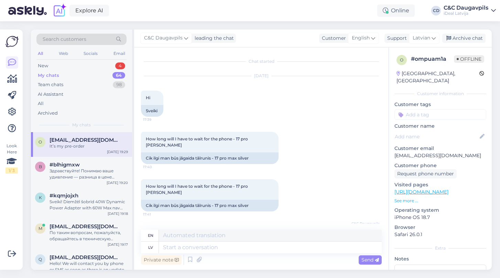
scroll to position [134, 0]
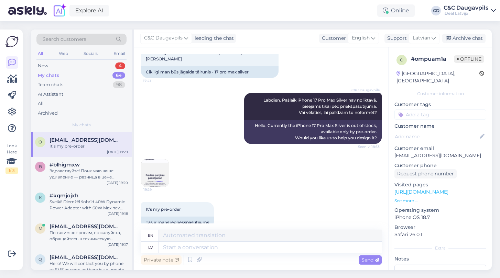
click at [158, 163] on img at bounding box center [154, 172] width 27 height 27
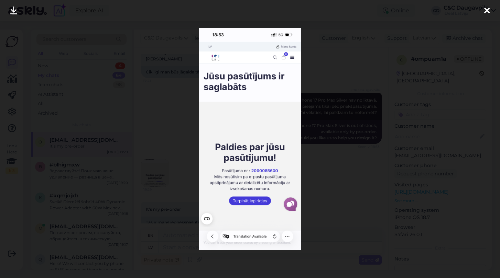
click at [318, 155] on div at bounding box center [250, 139] width 500 height 278
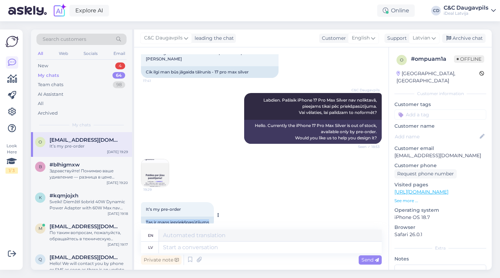
drag, startPoint x: 211, startPoint y: 210, endPoint x: 145, endPoint y: 210, distance: 66.3
click at [145, 217] on div "Tas ir mans iepriekšpasūtījums" at bounding box center [177, 223] width 73 height 12
click at [242, 246] on textarea at bounding box center [270, 248] width 223 height 12
paste textarea "Paldies par jūsu iepriekšpasūtījumu! Tiklīdz ierīce būs pieejama, mēs ar jums s…"
type textarea "Paldies par jūsu iepriekšpasūtījumu! Tiklīdz ierīce būs pieejama, mēs ar jums s…"
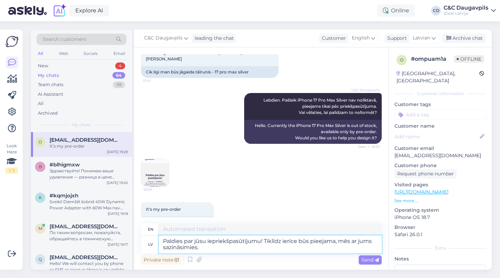
type textarea "Thank you for your pre-order! We will contact you as soon as the device is avai…"
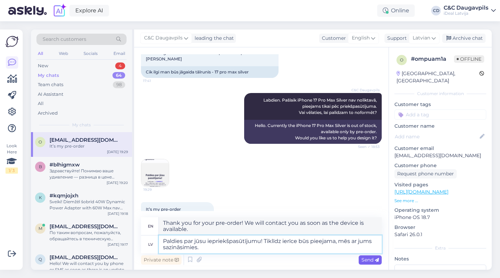
type textarea "Paldies par jūsu iepriekšpasūtījumu! Tiklīdz ierīce būs pieejama, mēs ar jums s…"
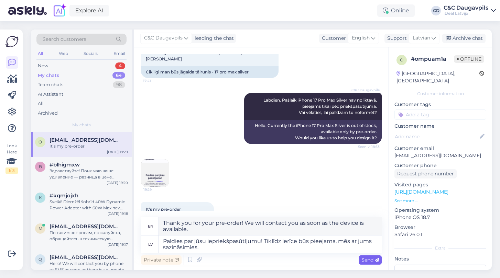
click at [365, 260] on span "Send" at bounding box center [370, 260] width 18 height 6
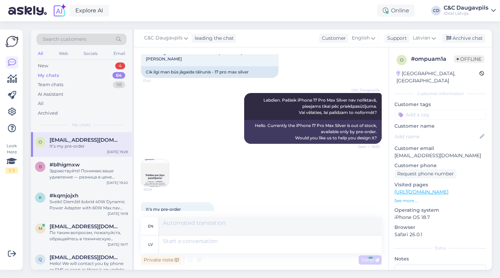
scroll to position [187, 0]
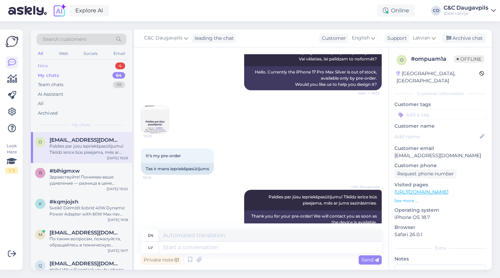
click at [44, 66] on div "New" at bounding box center [43, 66] width 10 height 7
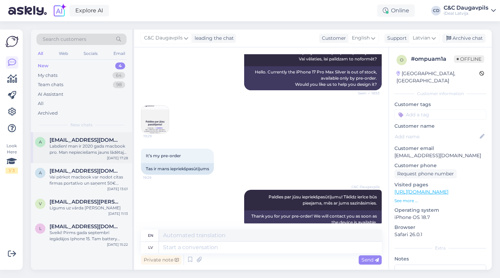
click at [68, 145] on div "Labdien! man ir 2020 gada macbook pro. Man nepieciešams jauns lādētajs ar visu …" at bounding box center [88, 149] width 78 height 12
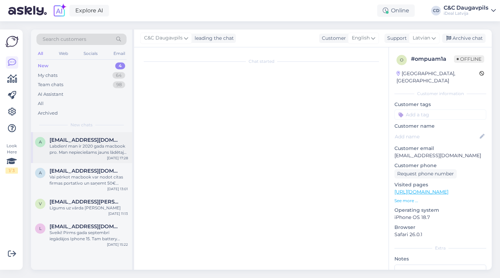
scroll to position [0, 0]
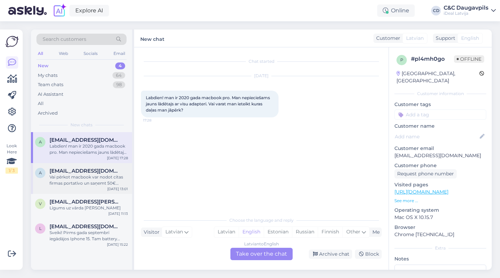
click at [68, 177] on div "Vai pērkot macbook var nodot citas firmas portatīvo un saņemt 50€ bonusu? Bildē…" at bounding box center [88, 180] width 78 height 12
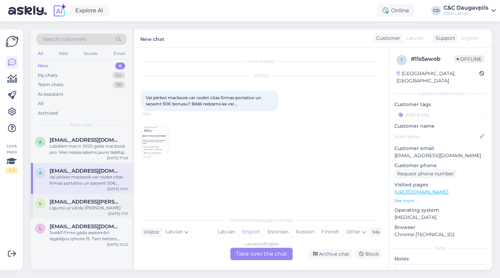
click at [73, 207] on div "Līgums uz vārda [PERSON_NAME]" at bounding box center [88, 208] width 78 height 6
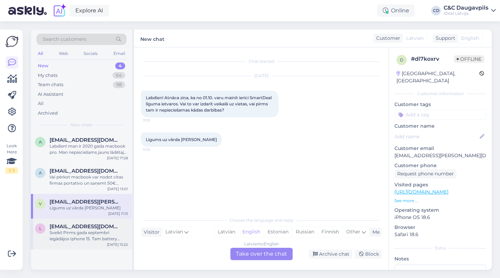
click at [73, 227] on div "l [EMAIL_ADDRESS][DOMAIN_NAME] Sveiki! Pirms gada septembrī iegādājos Iphone 15…" at bounding box center [81, 234] width 101 height 31
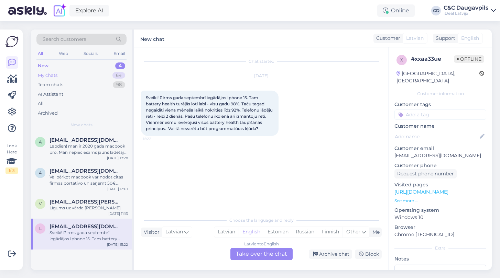
click at [48, 75] on div "My chats" at bounding box center [48, 75] width 20 height 7
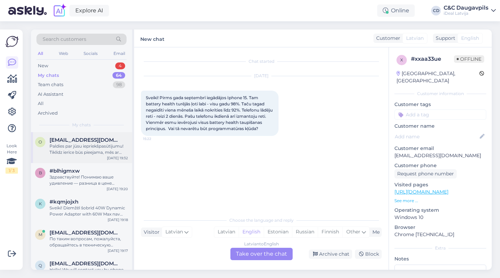
click at [55, 141] on span "[EMAIL_ADDRESS][DOMAIN_NAME]" at bounding box center [84, 140] width 71 height 6
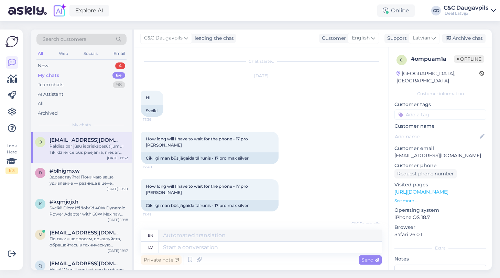
scroll to position [187, 0]
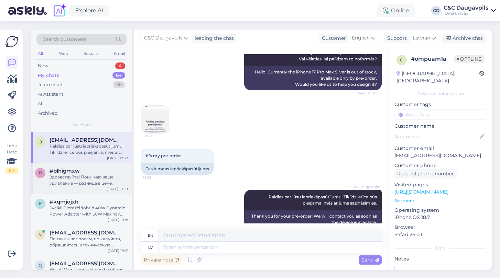
click at [60, 170] on span "#blhigmxw" at bounding box center [64, 171] width 30 height 6
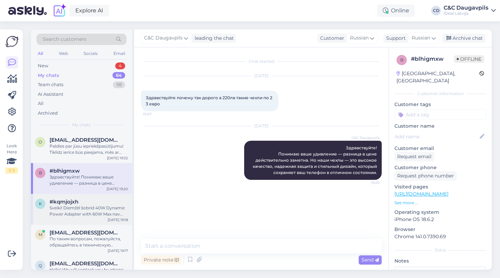
click at [64, 207] on div "Sveiki! Diemžēl šobrīd 40W Dynamic Power Adapter with 60W Max nav pieejams." at bounding box center [88, 211] width 78 height 12
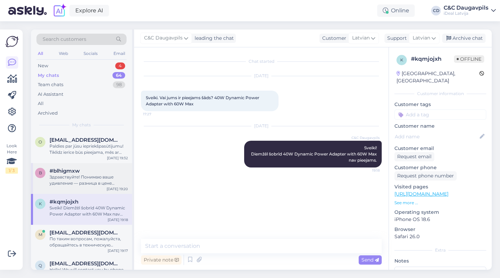
click at [68, 180] on div "Здравствуйте! Понимаю ваше удивление — разница в цене действительно заметна. Но…" at bounding box center [88, 180] width 78 height 12
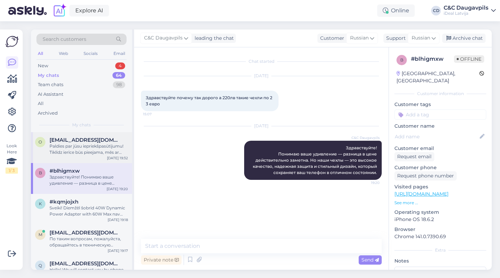
click at [69, 153] on div "Paldies par jūsu iepriekšpasūtījumu! Tiklīdz ierīce būs pieejama, mēs ar jums s…" at bounding box center [88, 149] width 78 height 12
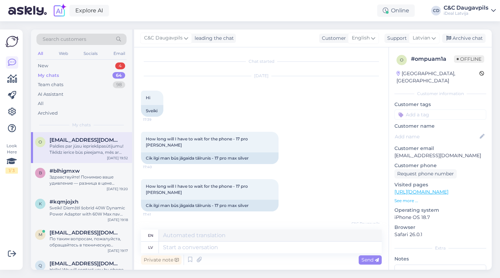
scroll to position [187, 0]
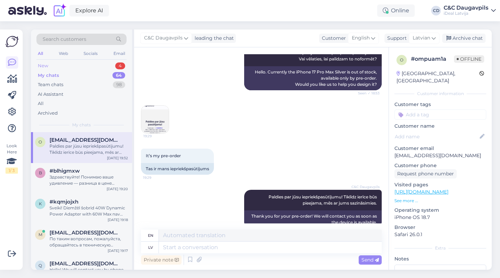
click at [44, 61] on div "New 4" at bounding box center [81, 66] width 90 height 10
